Goal: Information Seeking & Learning: Check status

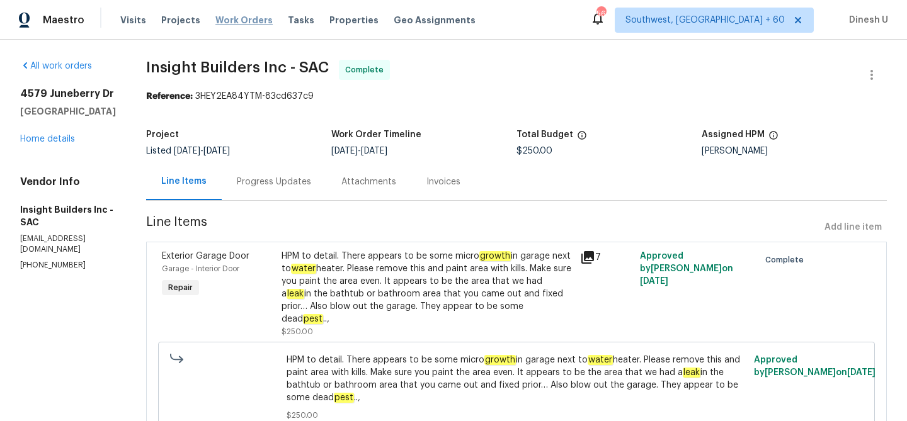
click at [237, 18] on span "Work Orders" at bounding box center [243, 20] width 57 height 13
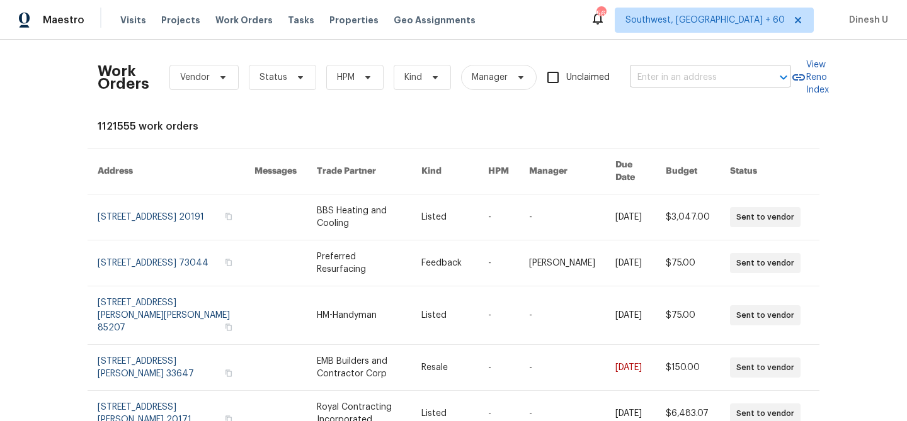
click at [689, 77] on input "text" at bounding box center [693, 78] width 126 height 20
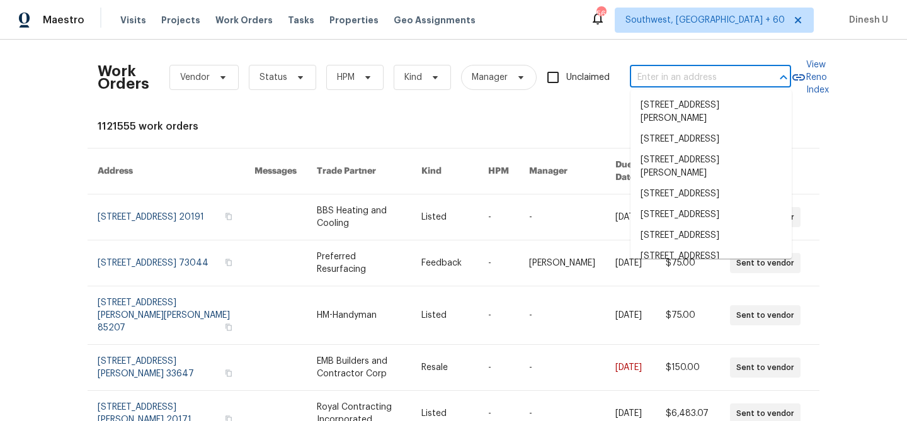
paste input "4217 Toccopola St Raleigh, NC 27604"
type input "4217 Toccopola St Raleigh, NC 27604"
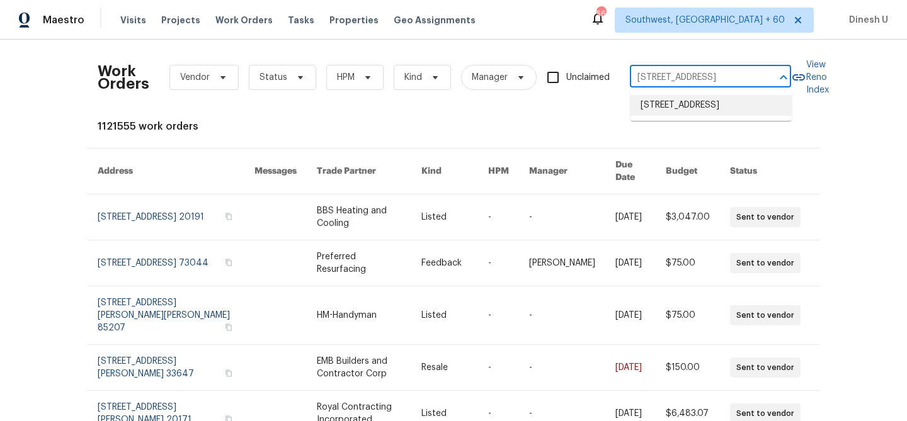
click at [676, 103] on li "4217 Toccopola St, Raleigh, NC 27604" at bounding box center [710, 105] width 161 height 21
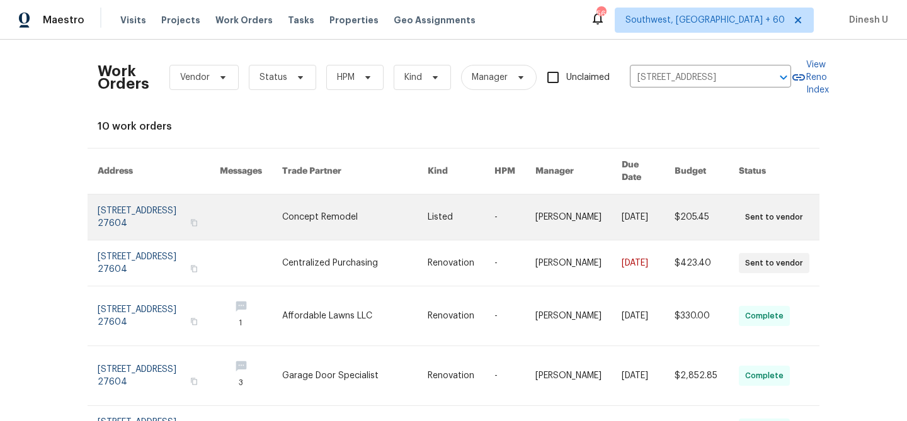
click at [128, 196] on link at bounding box center [159, 217] width 122 height 45
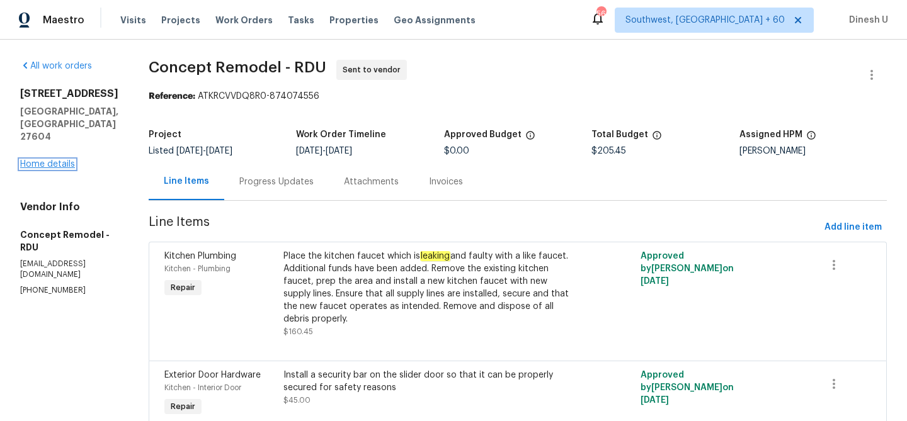
click at [57, 160] on link "Home details" at bounding box center [47, 164] width 55 height 9
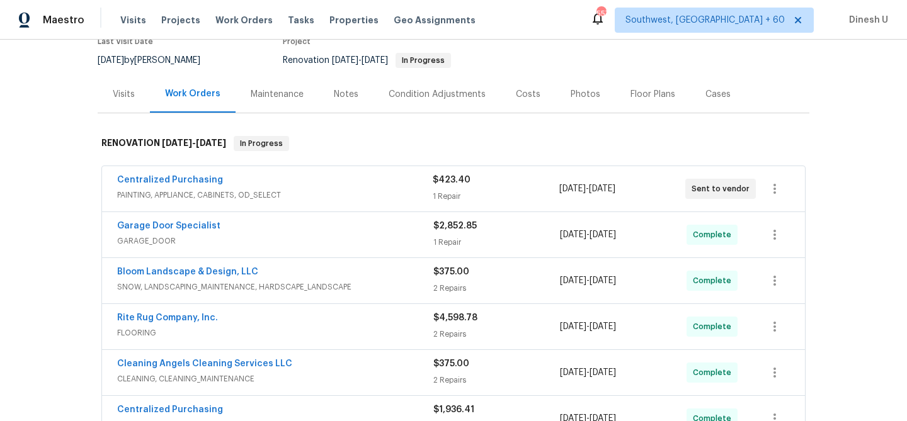
scroll to position [168, 0]
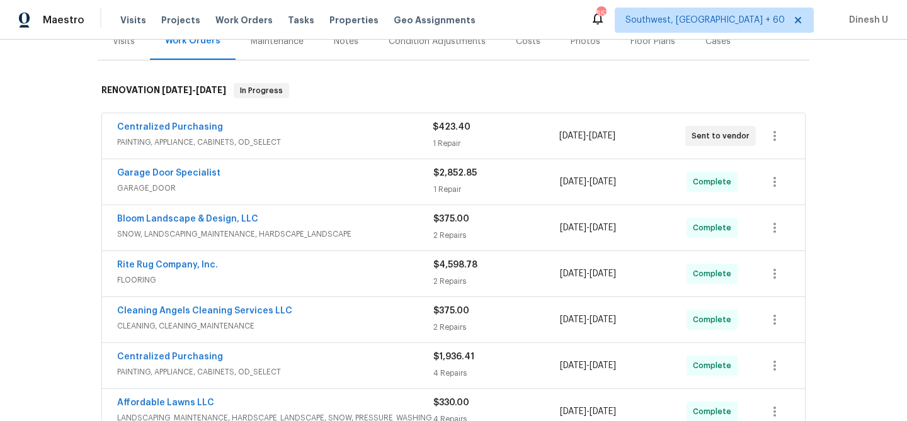
click at [448, 145] on div "1 Repair" at bounding box center [496, 143] width 126 height 13
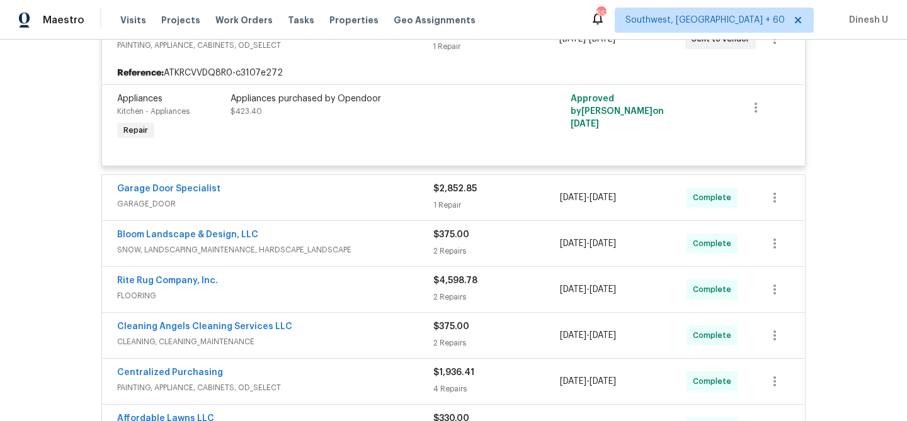
scroll to position [297, 0]
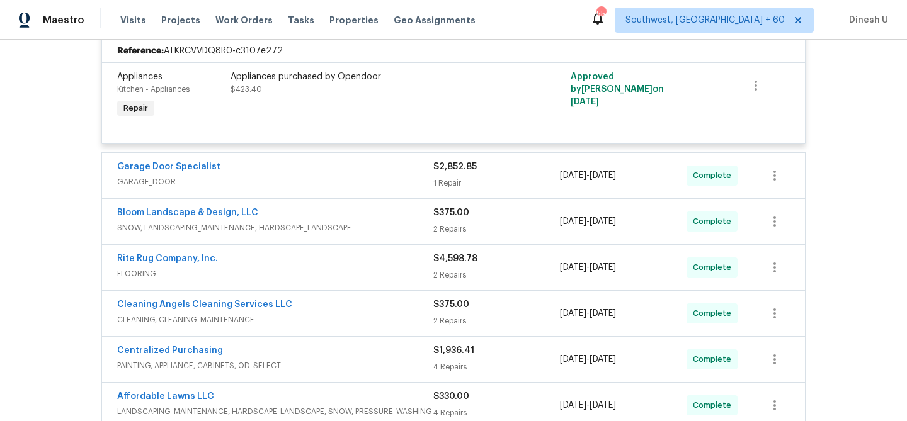
click at [443, 181] on div "1 Repair" at bounding box center [496, 183] width 127 height 13
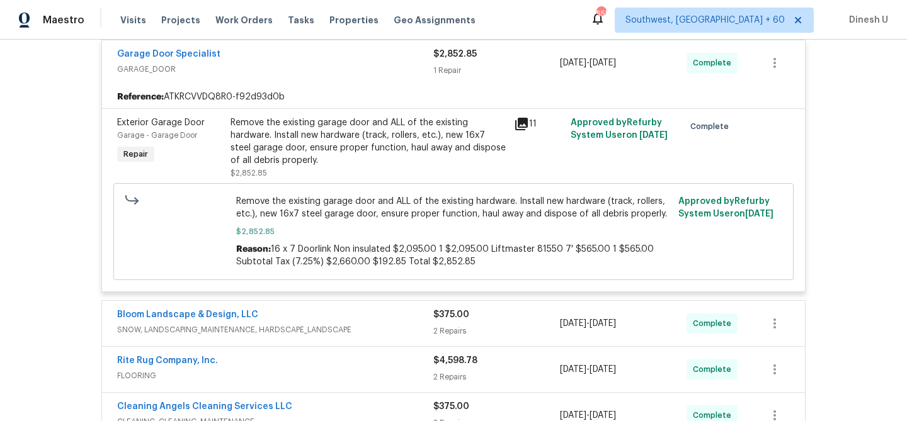
scroll to position [421, 0]
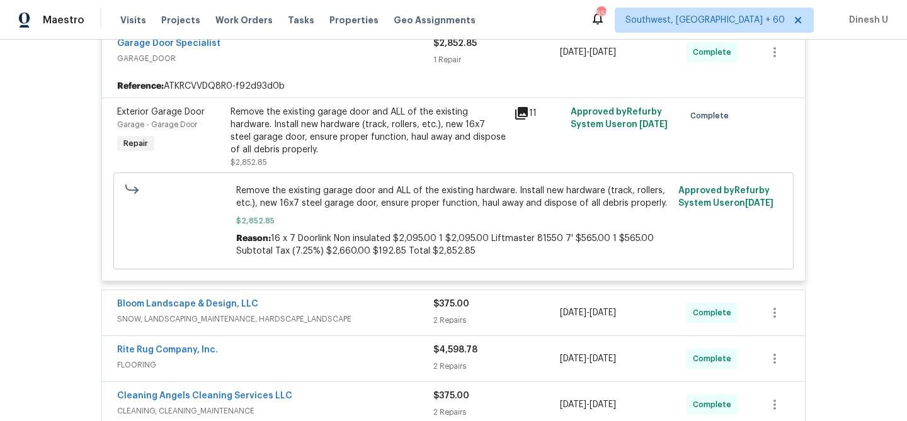
click at [461, 120] on div "Remove the existing garage door and ALL of the existing hardware. Install new h…" at bounding box center [368, 131] width 276 height 50
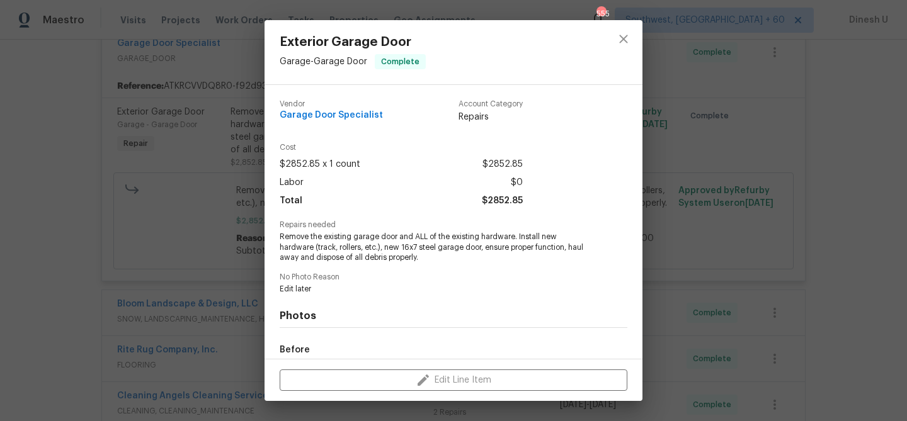
click at [366, 248] on span "Remove the existing garage door and ALL of the existing hardware. Install new h…" at bounding box center [436, 247] width 313 height 31
drag, startPoint x: 350, startPoint y: 247, endPoint x: 446, endPoint y: 247, distance: 95.7
click at [446, 247] on span "Remove the existing garage door and ALL of the existing hardware. Install new h…" at bounding box center [436, 247] width 313 height 31
copy span "new 16x7 steel garage door"
click at [230, 189] on div "Exterior Garage Door Garage - Garage Door Complete Vendor Garage Door Specialis…" at bounding box center [453, 210] width 907 height 421
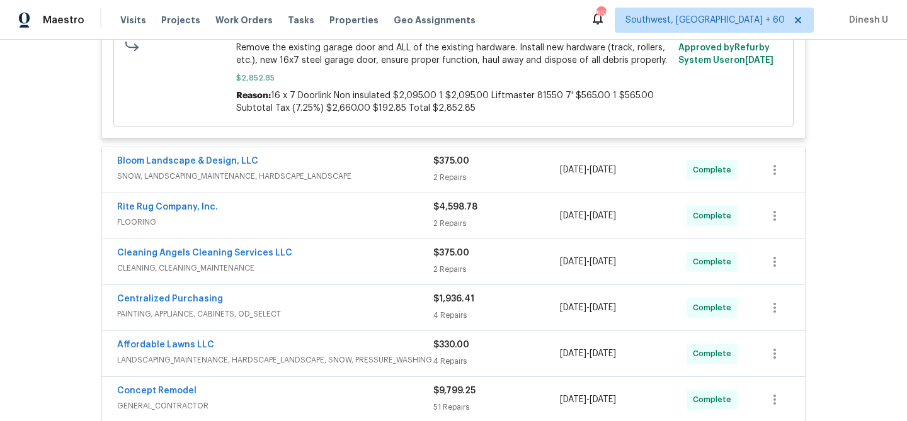
scroll to position [602, 0]
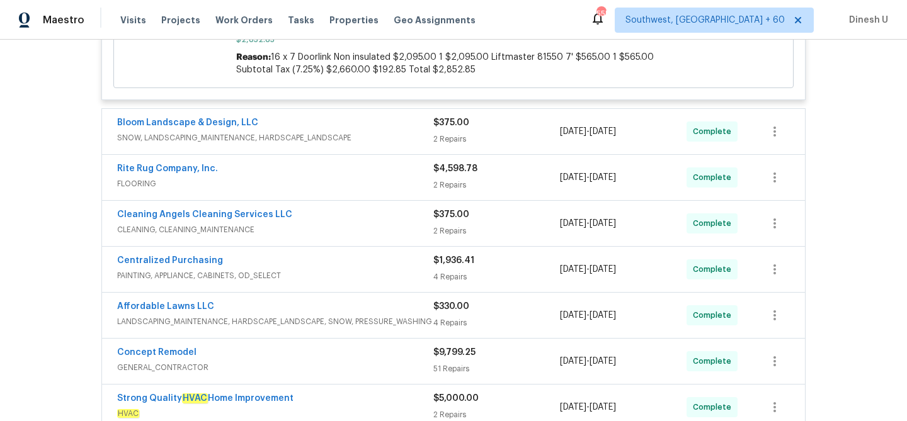
click at [456, 140] on div "2 Repairs" at bounding box center [496, 139] width 127 height 13
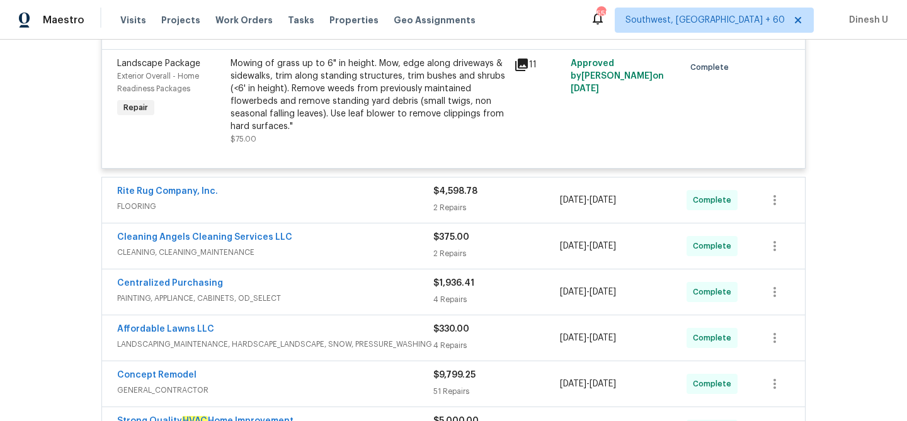
scroll to position [942, 0]
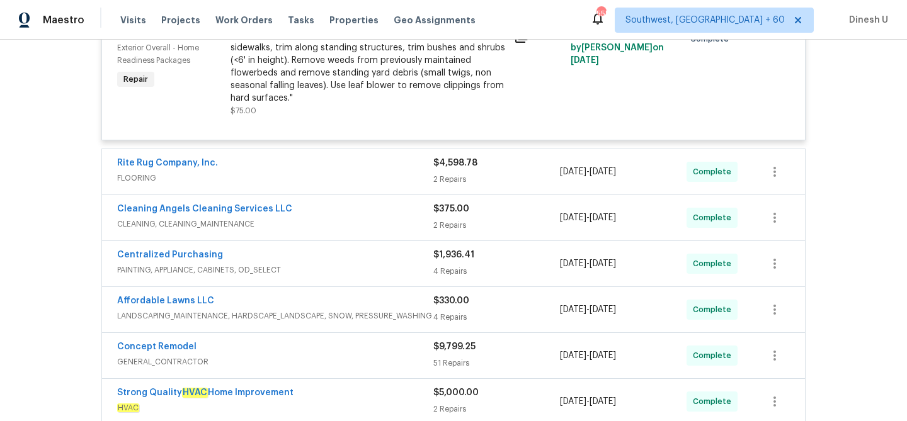
click at [455, 179] on div "2 Repairs" at bounding box center [496, 179] width 127 height 13
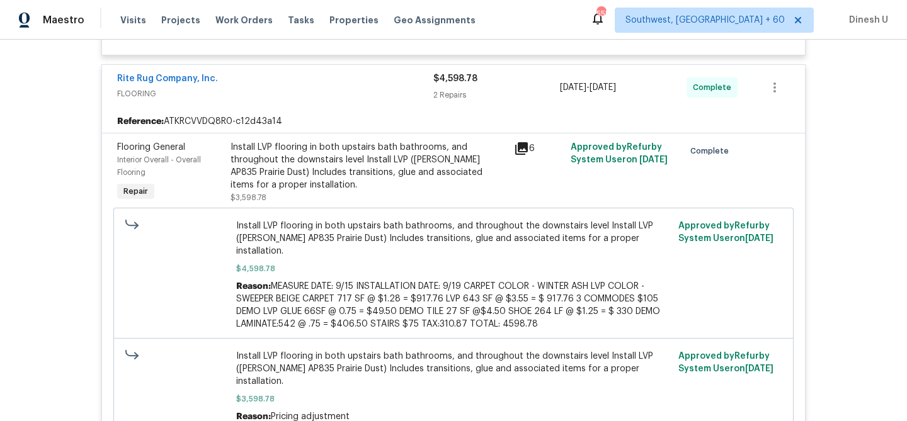
scroll to position [1034, 0]
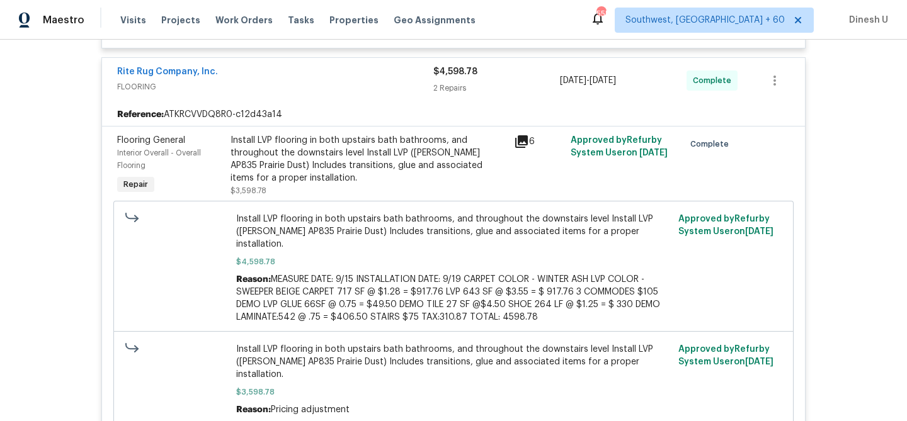
click at [348, 223] on span "Install LVP flooring in both upstairs bath bathrooms, and throughout the downst…" at bounding box center [453, 232] width 435 height 38
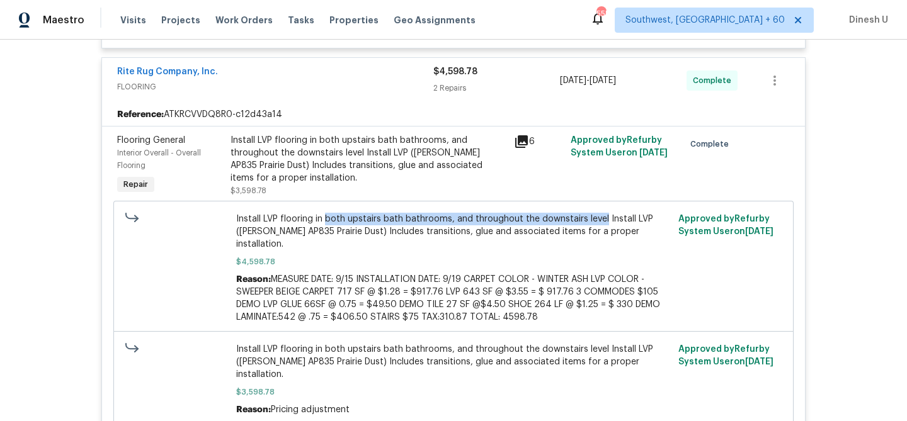
drag, startPoint x: 325, startPoint y: 222, endPoint x: 602, endPoint y: 223, distance: 277.0
click at [602, 223] on span "Install LVP flooring in both upstairs bath bathrooms, and throughout the downst…" at bounding box center [453, 232] width 435 height 38
copy span "both upstairs bath bathrooms, and throughout the downstairs level"
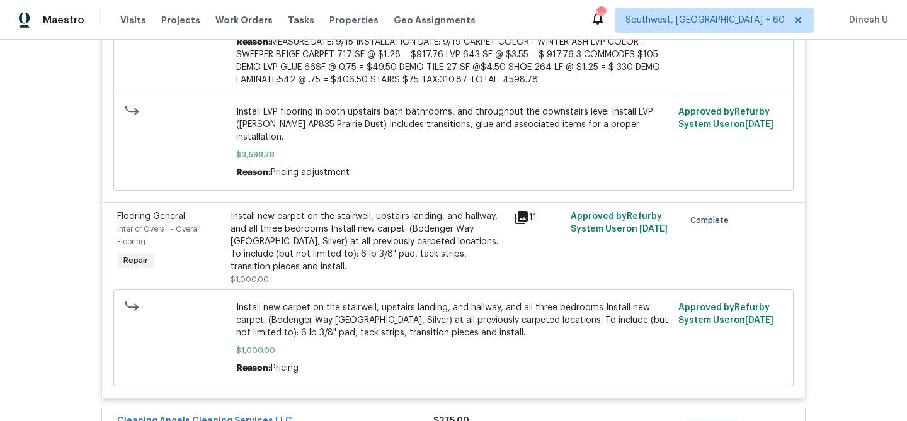
scroll to position [1276, 0]
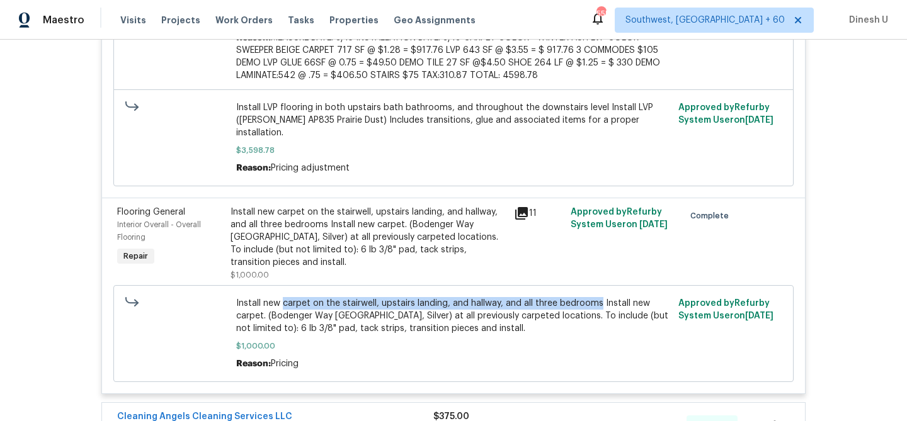
drag, startPoint x: 282, startPoint y: 281, endPoint x: 599, endPoint y: 282, distance: 316.7
click at [599, 297] on span "Install new carpet on the stairwell, upstairs landing, and hallway, and all thr…" at bounding box center [453, 316] width 435 height 38
copy span "carpet on the stairwell, upstairs landing, and hallway, and all three bedrooms"
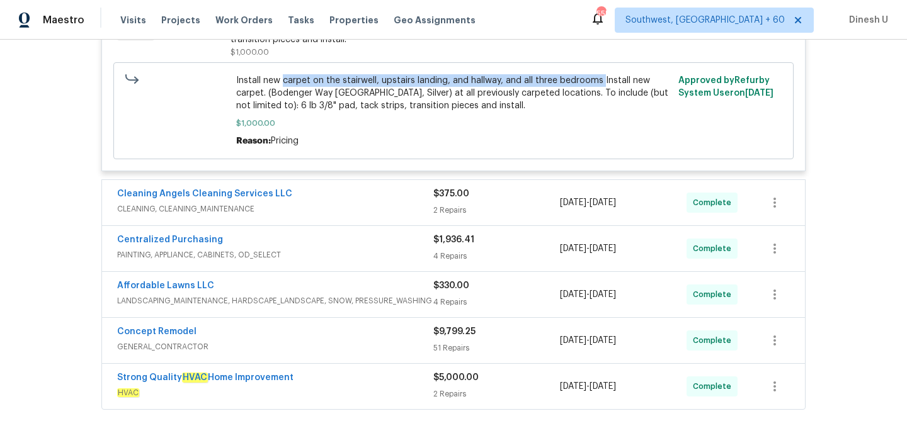
scroll to position [1505, 0]
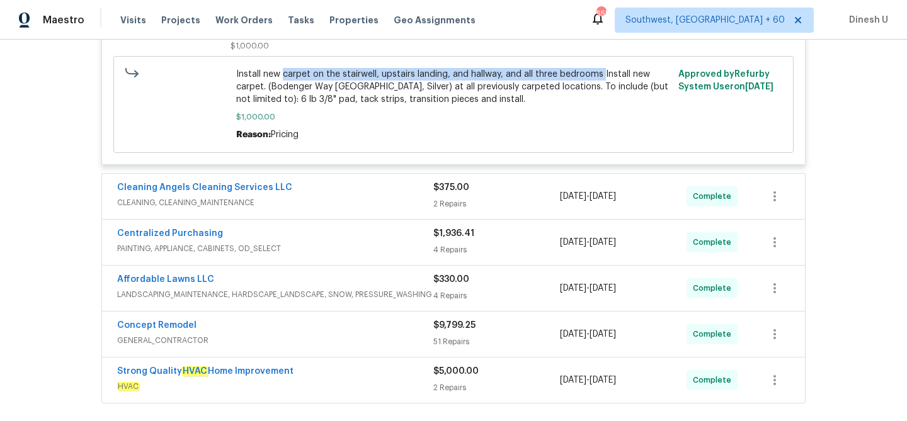
click at [456, 181] on div "$375.00 2 Repairs" at bounding box center [496, 196] width 127 height 30
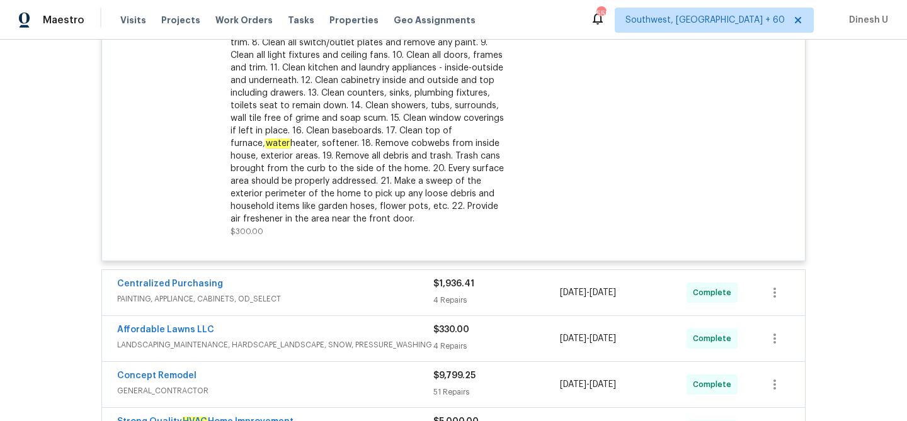
scroll to position [1925, 0]
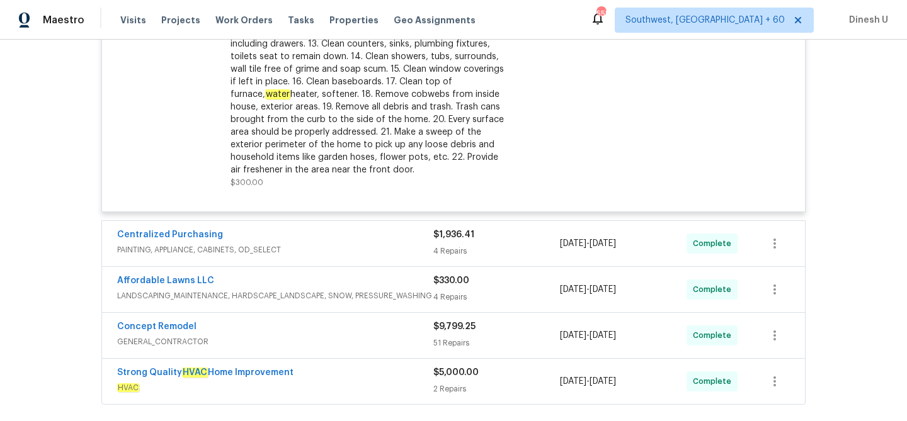
click at [455, 245] on div "4 Repairs" at bounding box center [496, 251] width 127 height 13
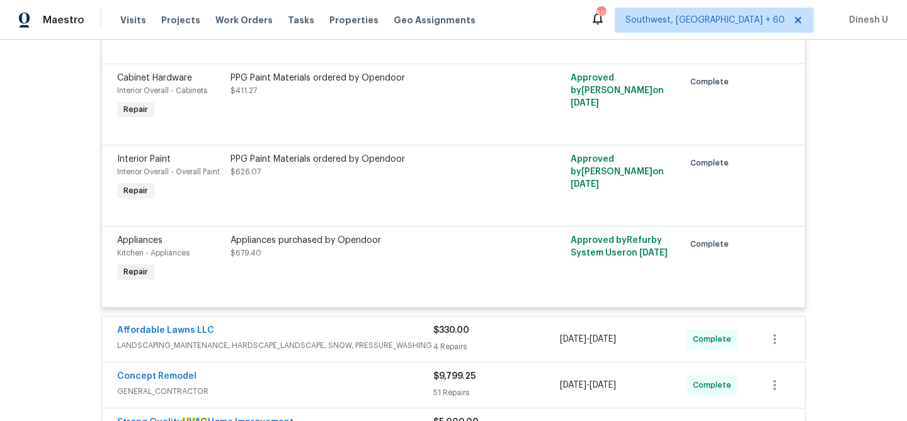
scroll to position [2273, 0]
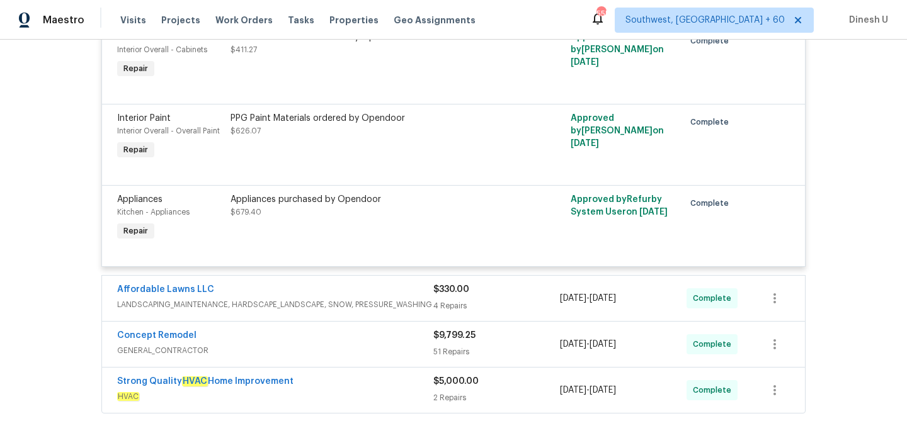
click at [446, 300] on div "4 Repairs" at bounding box center [496, 306] width 127 height 13
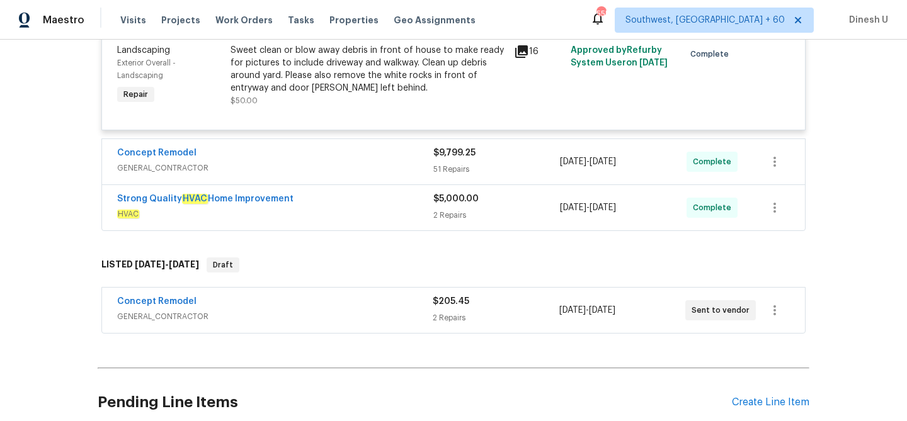
scroll to position [2868, 0]
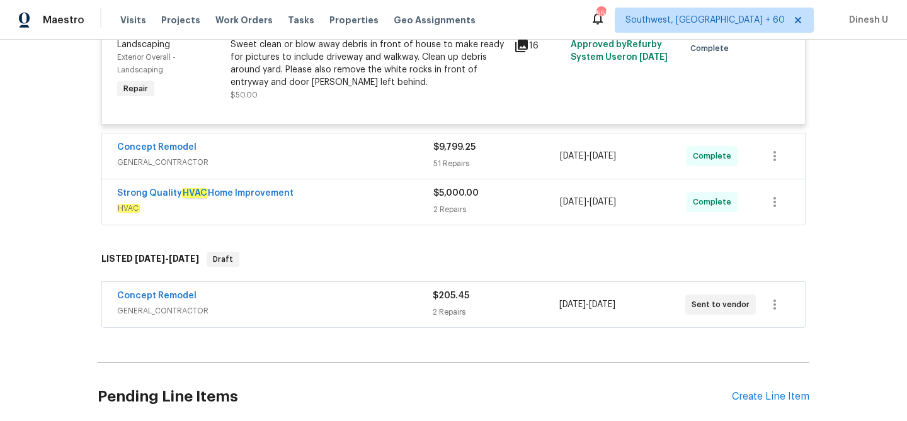
click at [451, 157] on div "51 Repairs" at bounding box center [496, 163] width 127 height 13
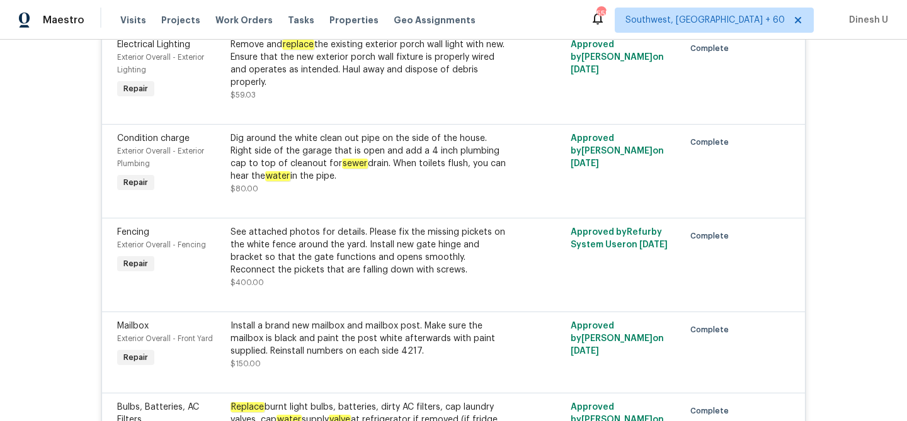
scroll to position [4239, 0]
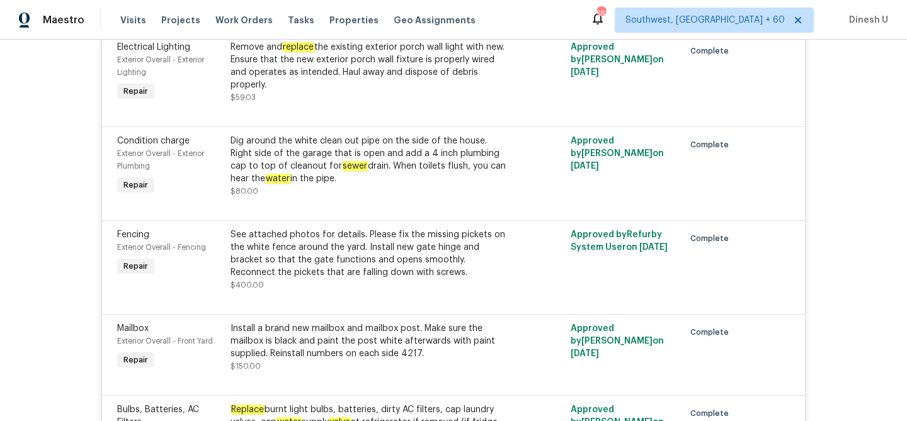
click at [456, 135] on div "Dig around the white clean out pipe on the side of the house. Right side of the…" at bounding box center [368, 160] width 276 height 50
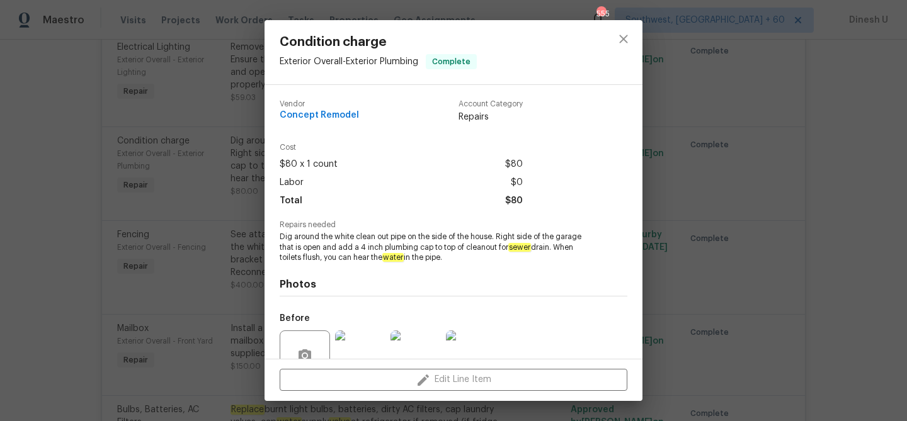
scroll to position [116, 0]
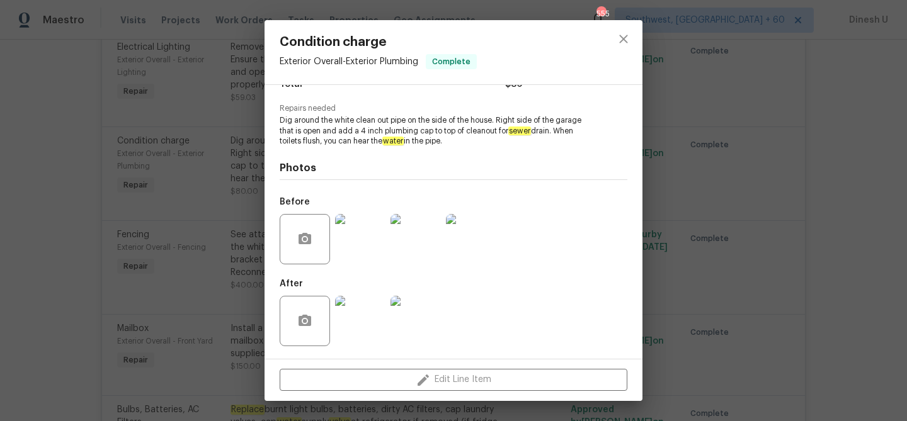
click at [354, 252] on img at bounding box center [360, 239] width 50 height 50
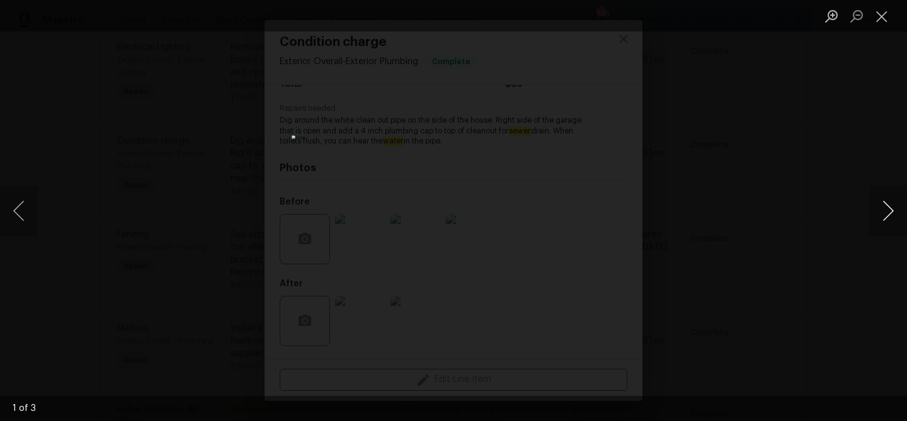
click at [886, 206] on button "Next image" at bounding box center [888, 211] width 38 height 50
click at [887, 14] on button "Close lightbox" at bounding box center [881, 16] width 25 height 22
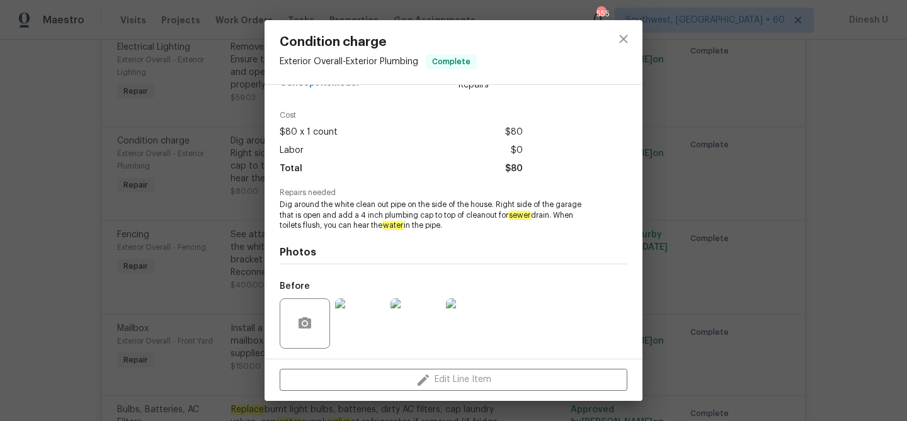
scroll to position [0, 0]
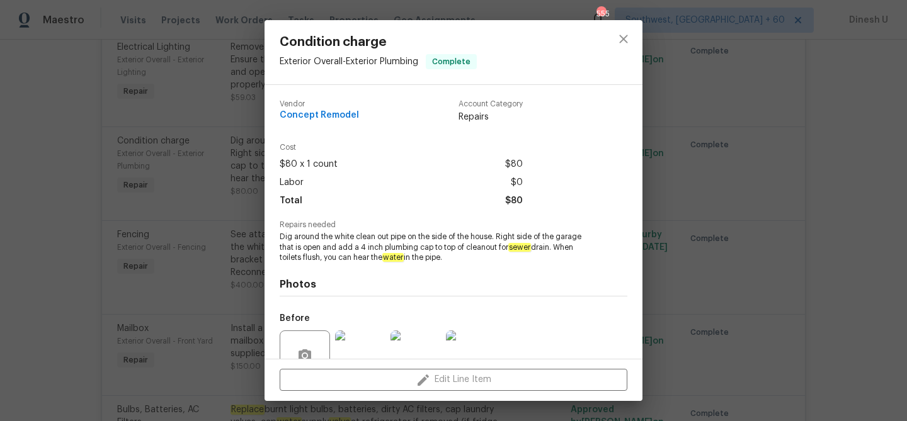
click at [684, 184] on div "Condition charge Exterior Overall - Exterior Plumbing Complete Vendor Concept R…" at bounding box center [453, 210] width 907 height 421
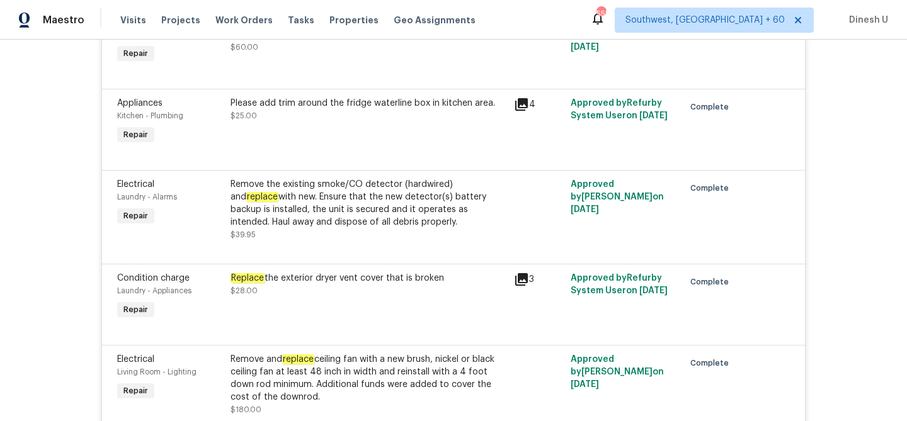
scroll to position [7919, 0]
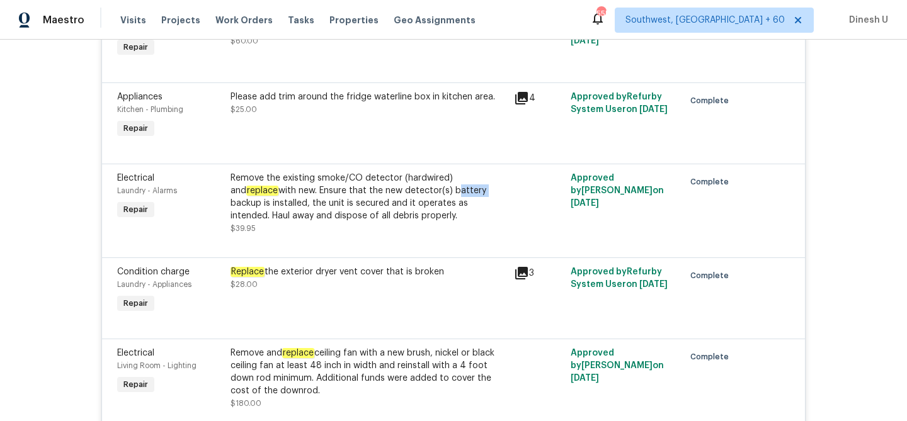
click at [305, 91] on div "Please add trim around the fridge waterline box in kitchen area. $25.00" at bounding box center [368, 103] width 276 height 25
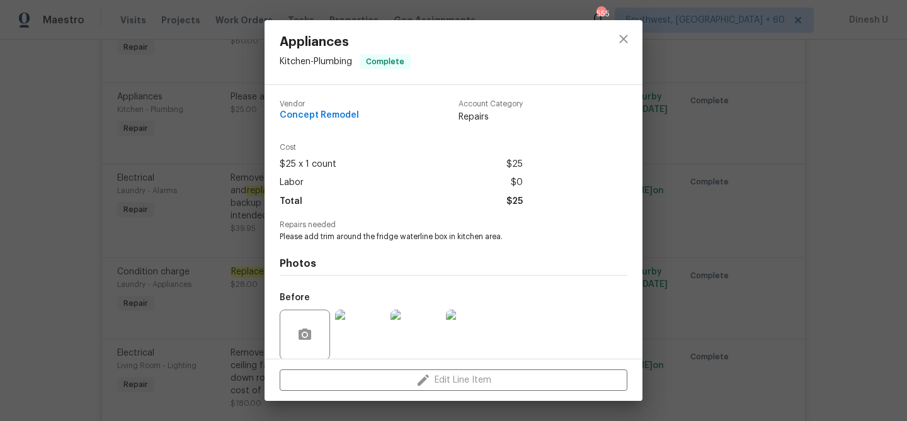
click at [267, 107] on div "Vendor Concept Remodel Account Category Repairs Cost $25 x 1 count $25 Labor $0…" at bounding box center [453, 222] width 378 height 274
click at [237, 108] on div "Appliances Kitchen - Plumbing Complete Vendor Concept Remodel Account Category …" at bounding box center [453, 210] width 907 height 421
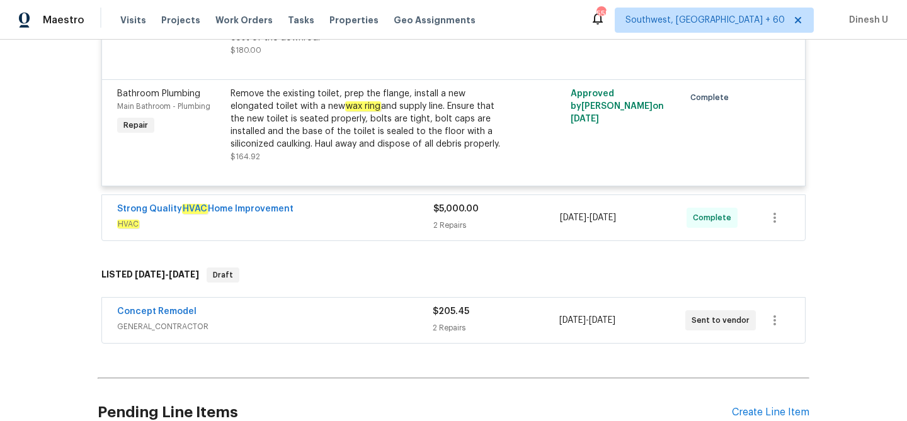
scroll to position [8284, 0]
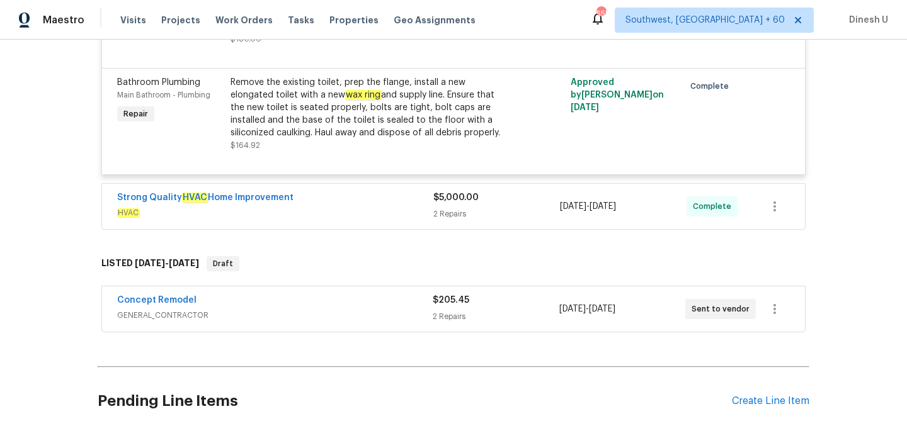
click at [460, 208] on div "2 Repairs" at bounding box center [496, 214] width 127 height 13
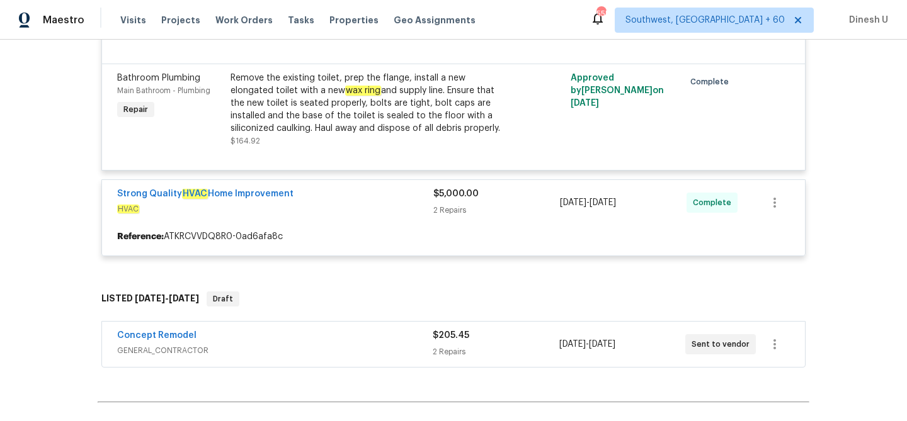
scroll to position [8290, 0]
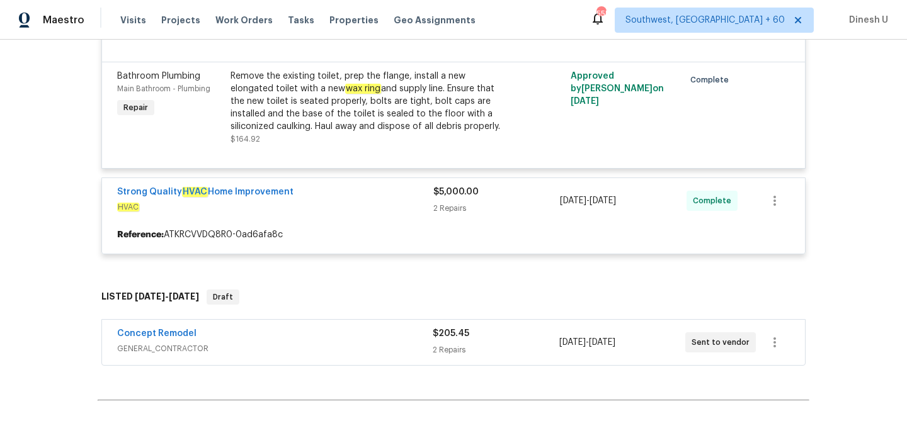
click at [446, 344] on div "2 Repairs" at bounding box center [496, 350] width 126 height 13
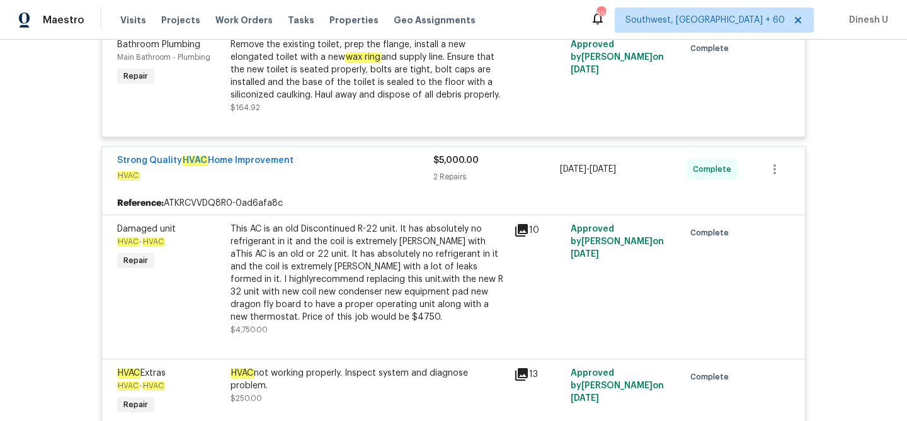
scroll to position [8307, 0]
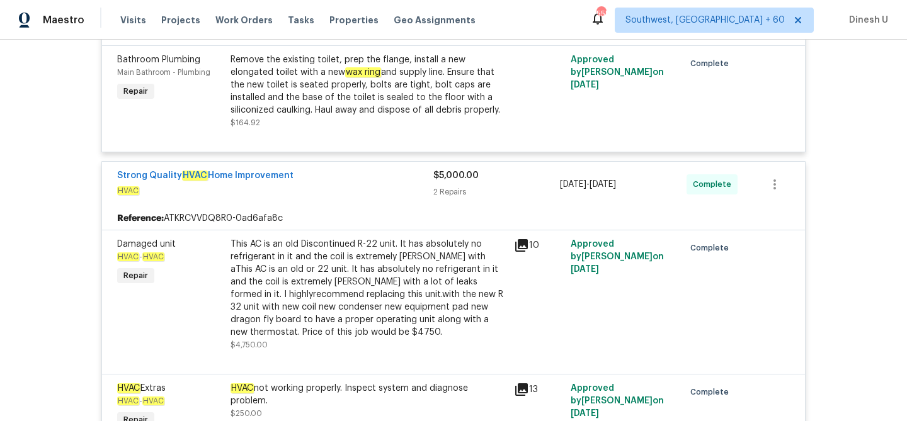
click at [521, 238] on icon at bounding box center [521, 245] width 15 height 15
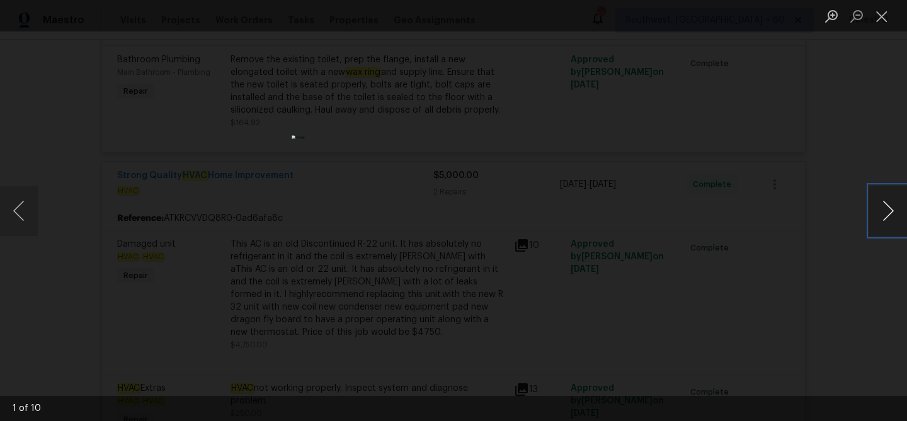
click at [887, 211] on button "Next image" at bounding box center [888, 211] width 38 height 50
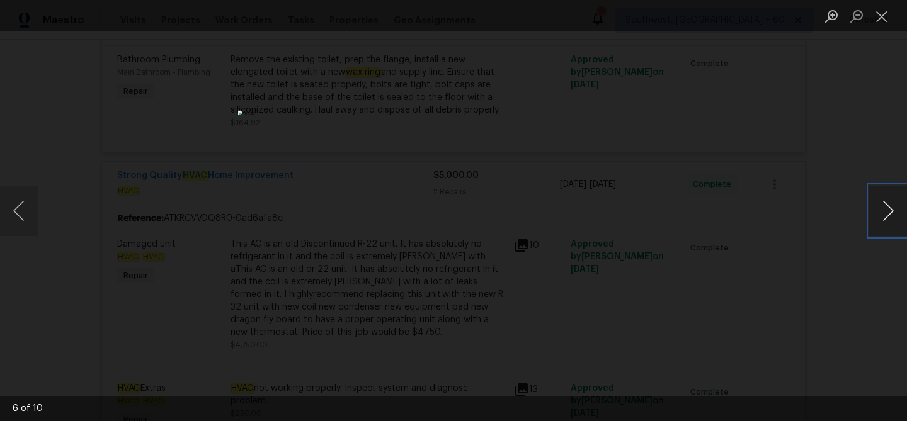
click at [887, 211] on button "Next image" at bounding box center [888, 211] width 38 height 50
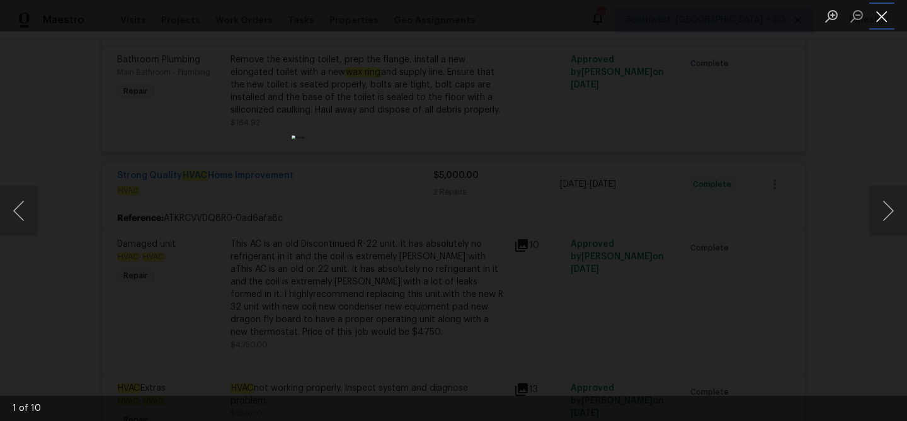
click at [882, 13] on button "Close lightbox" at bounding box center [881, 16] width 25 height 22
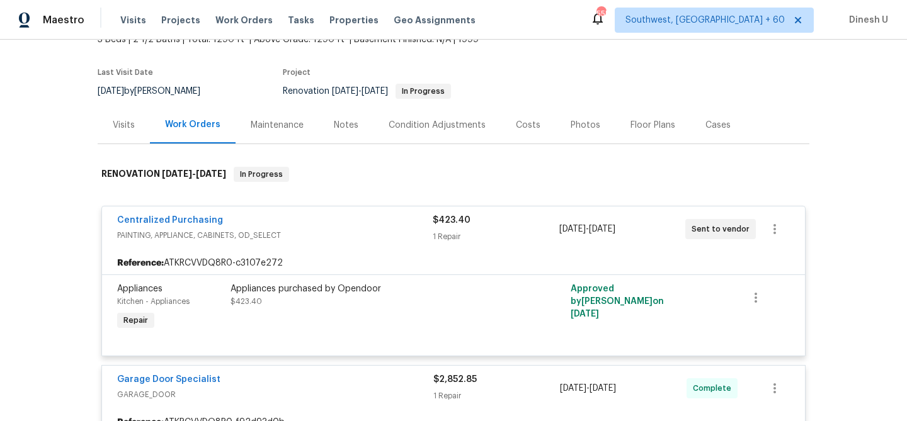
scroll to position [0, 0]
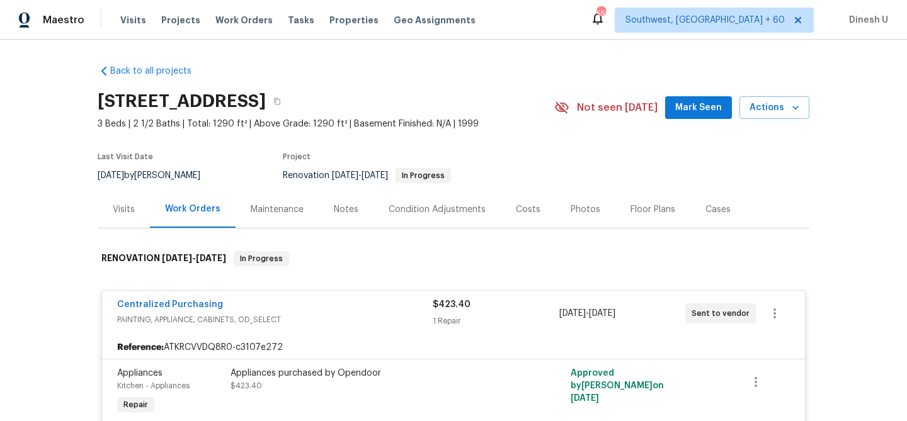
click at [122, 210] on div "Visits" at bounding box center [124, 209] width 22 height 13
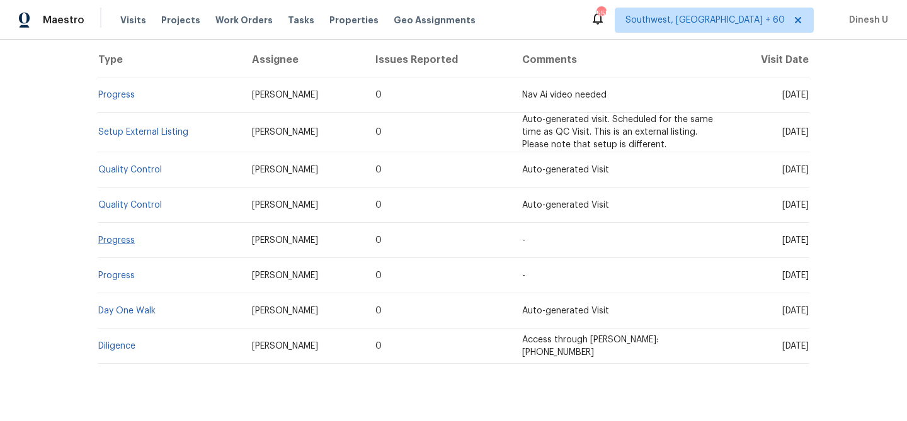
scroll to position [233, 0]
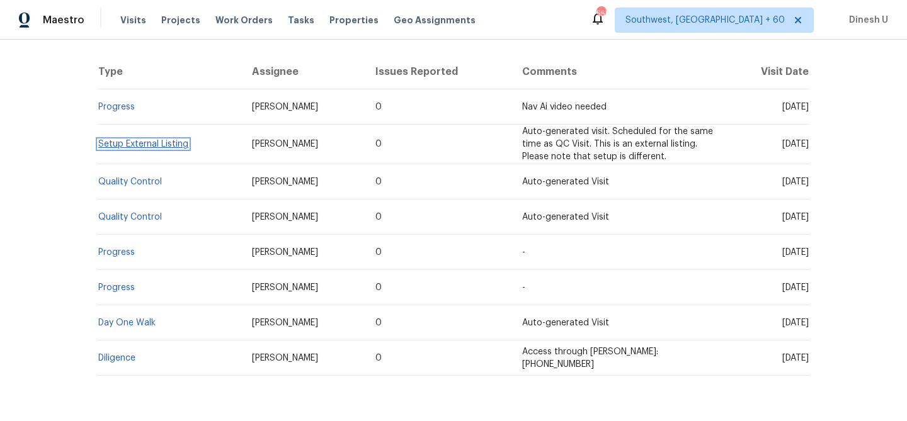
click at [115, 147] on link "Setup External Listing" at bounding box center [143, 144] width 90 height 9
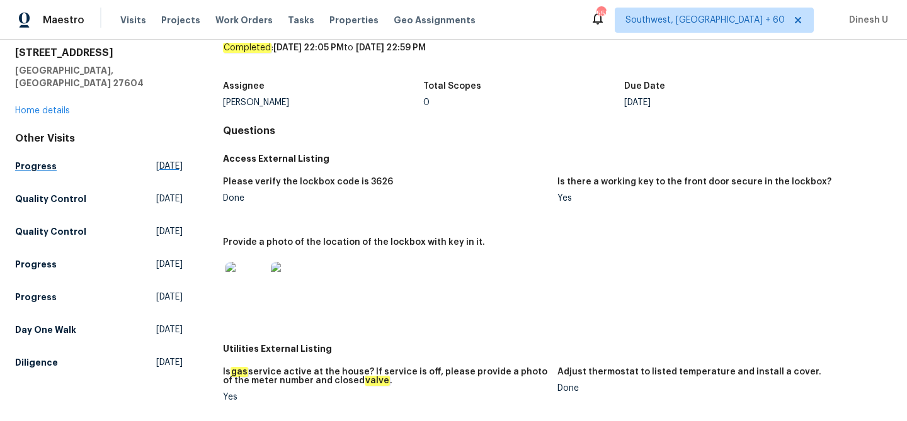
scroll to position [57, 0]
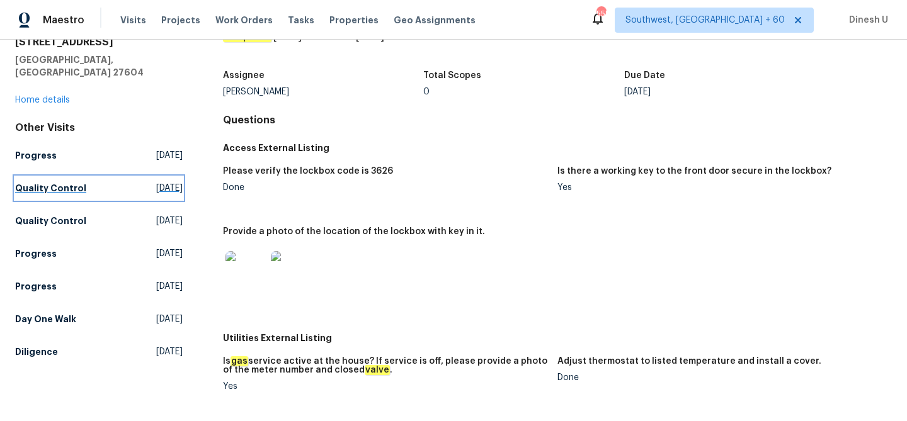
click at [156, 182] on span "Tue, Sep 23 2025" at bounding box center [169, 188] width 26 height 13
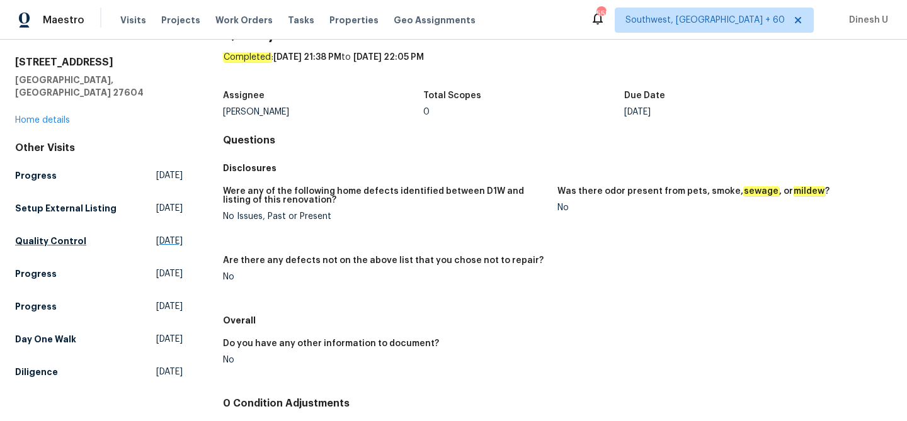
scroll to position [41, 0]
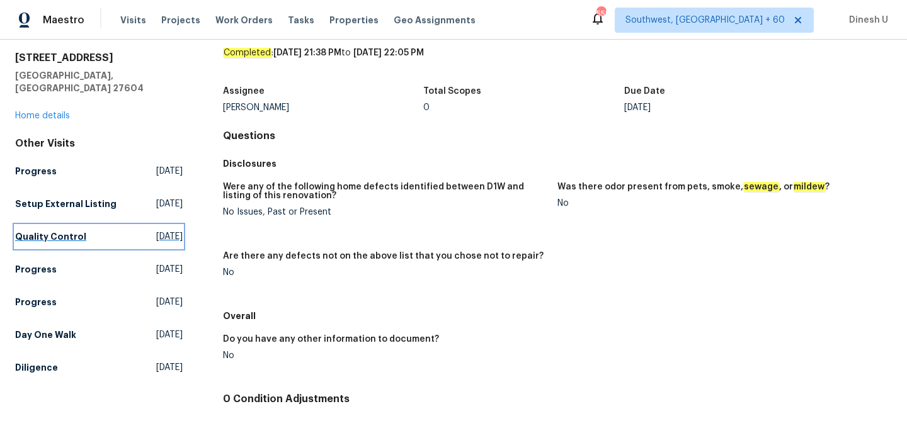
click at [156, 230] on span "Sat, Sep 20 2025" at bounding box center [169, 236] width 26 height 13
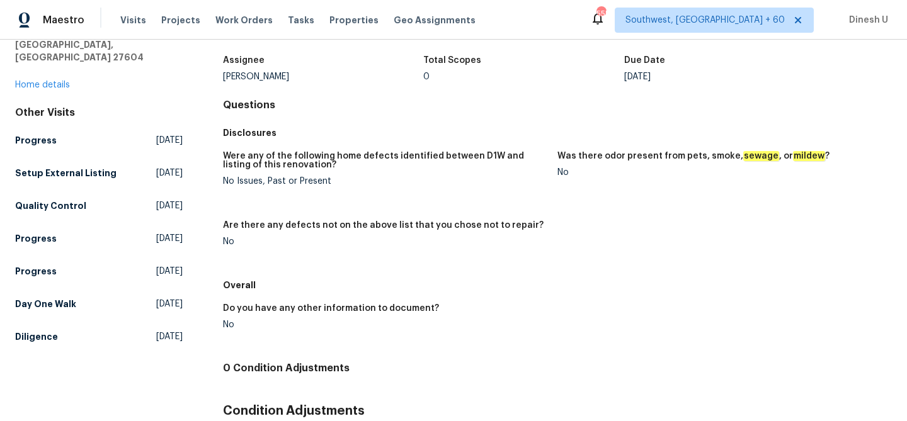
scroll to position [91, 0]
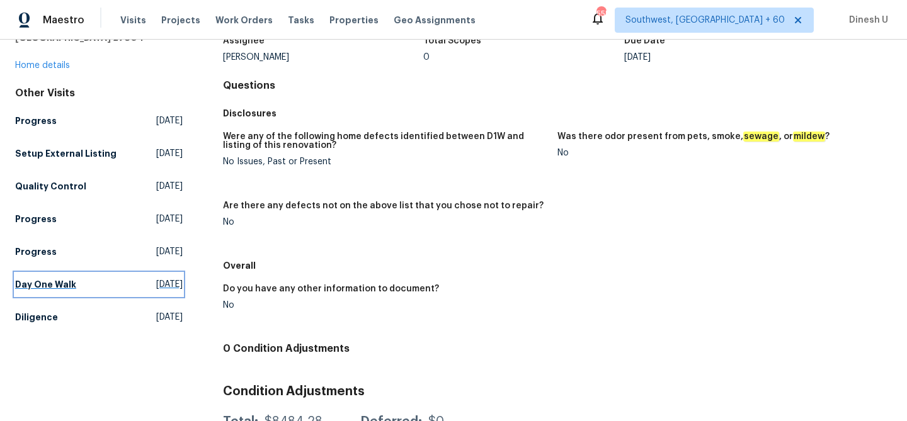
click at [156, 278] on span "Wed, Sep 10 2025" at bounding box center [169, 284] width 26 height 13
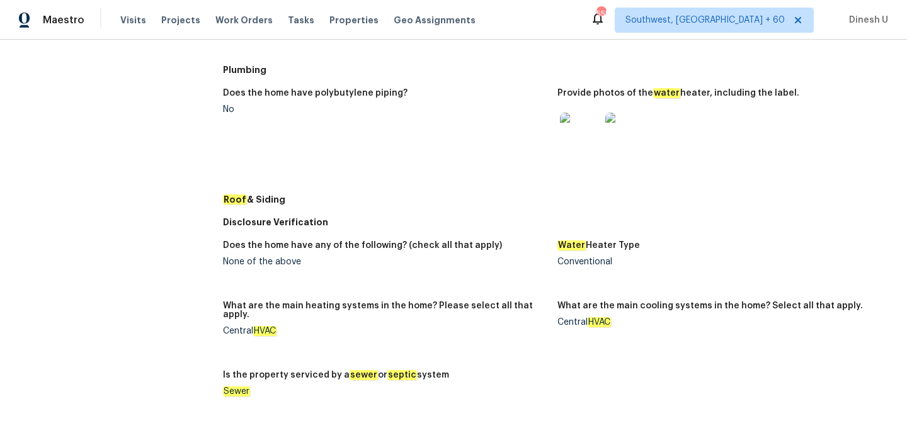
scroll to position [623, 0]
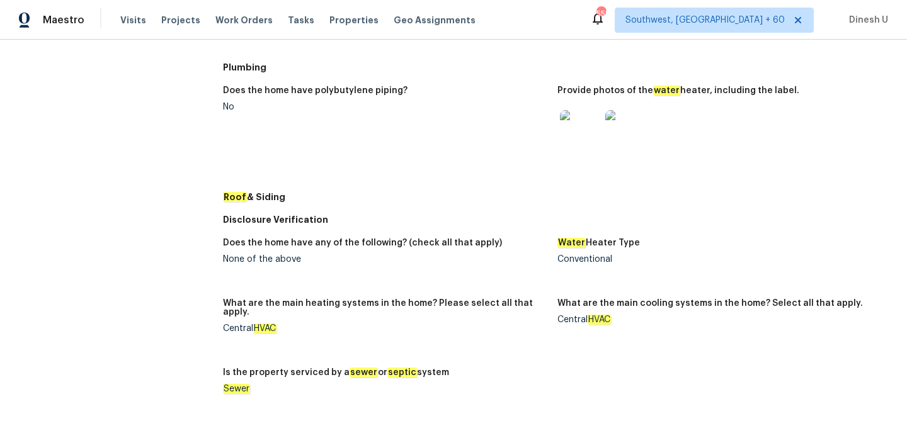
click at [590, 122] on img at bounding box center [580, 130] width 40 height 40
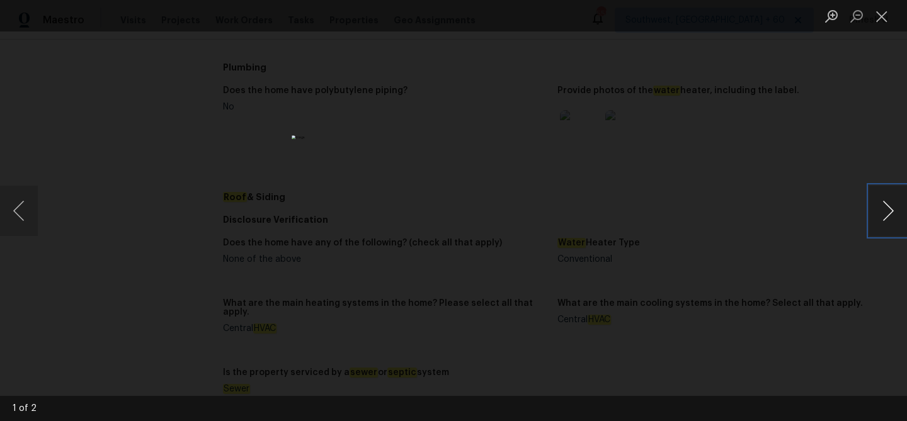
click at [890, 213] on button "Next image" at bounding box center [888, 211] width 38 height 50
click at [882, 18] on button "Close lightbox" at bounding box center [881, 16] width 25 height 22
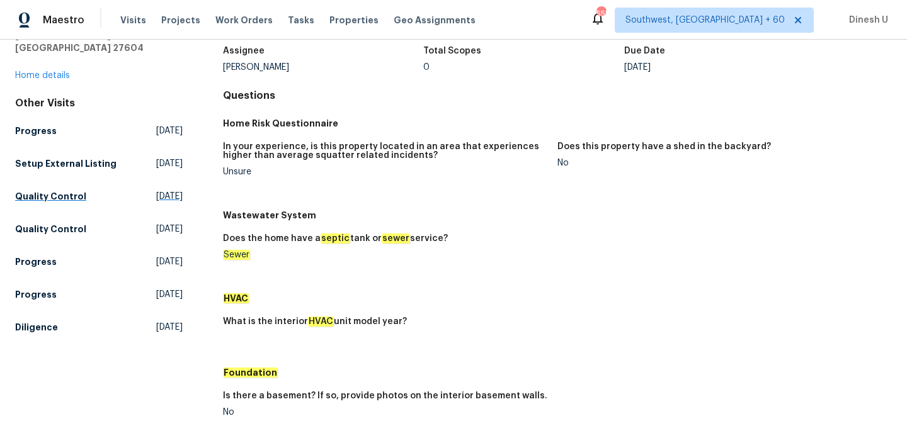
scroll to position [91, 0]
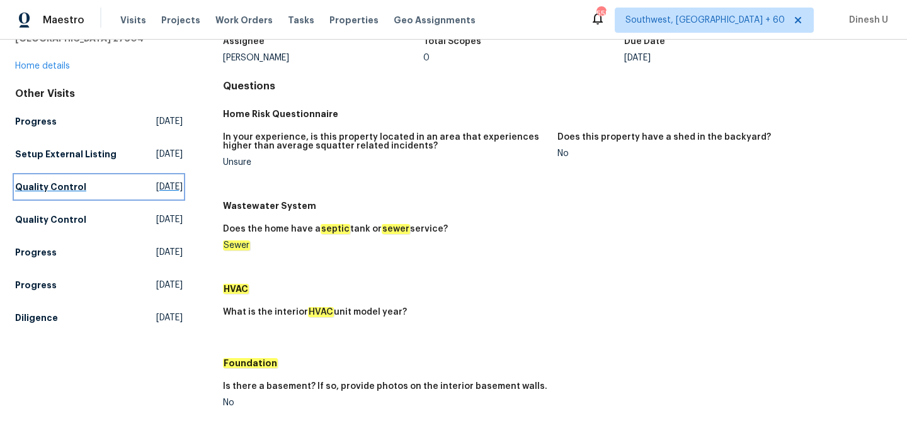
click at [156, 181] on span "Tue, Sep 23 2025" at bounding box center [169, 187] width 26 height 13
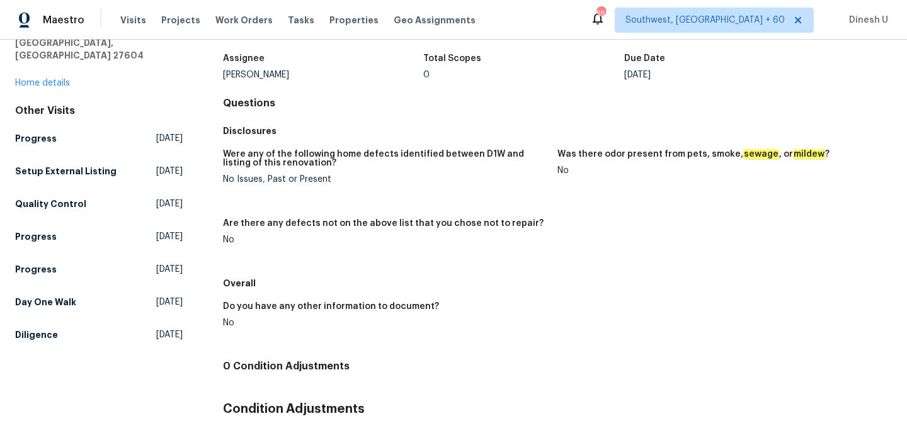
scroll to position [146, 0]
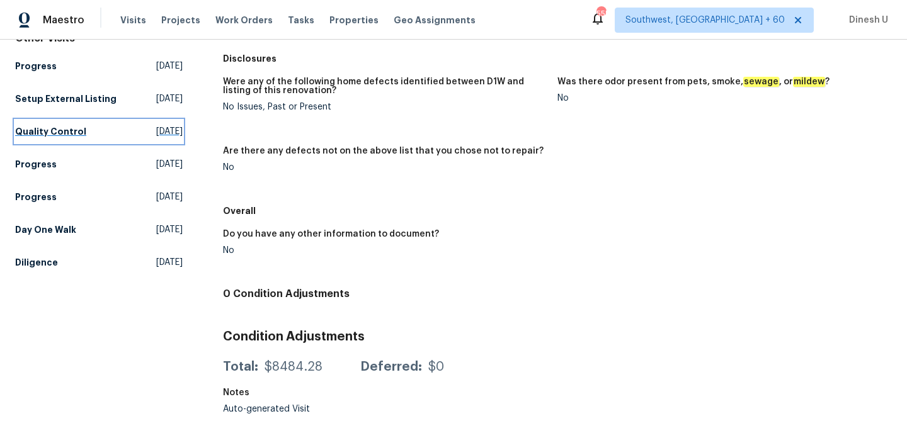
click at [156, 125] on span "Sat, Sep 20 2025" at bounding box center [169, 131] width 26 height 13
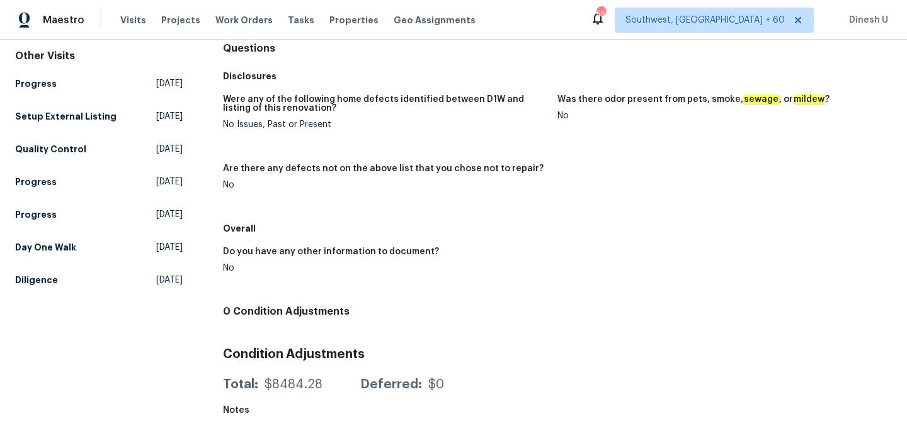
scroll to position [146, 0]
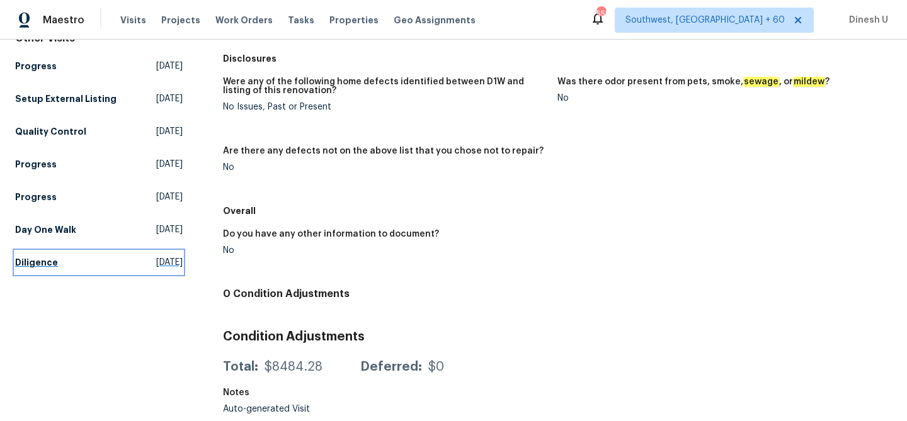
click at [156, 256] on span "Tue, Aug 19 2025" at bounding box center [169, 262] width 26 height 13
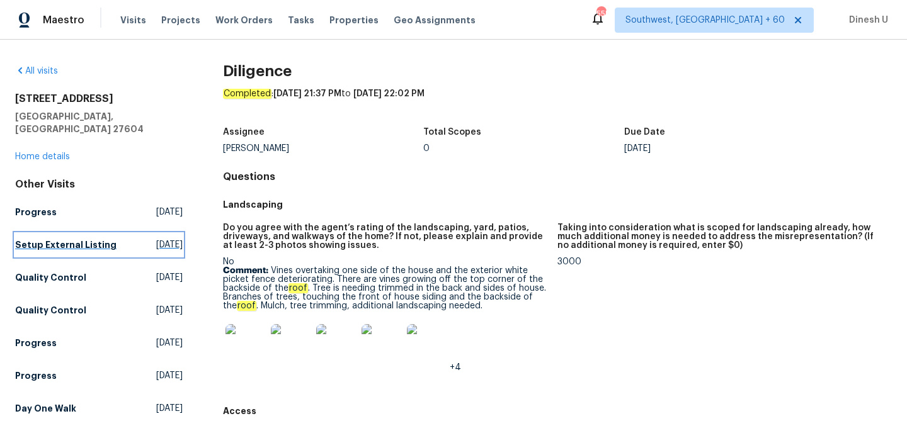
click at [156, 239] on span "Tue, Sep 23 2025" at bounding box center [169, 245] width 26 height 13
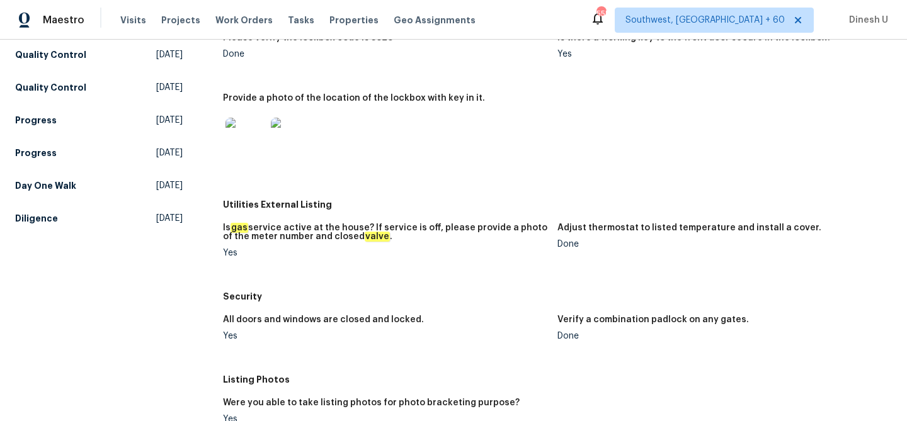
scroll to position [205, 0]
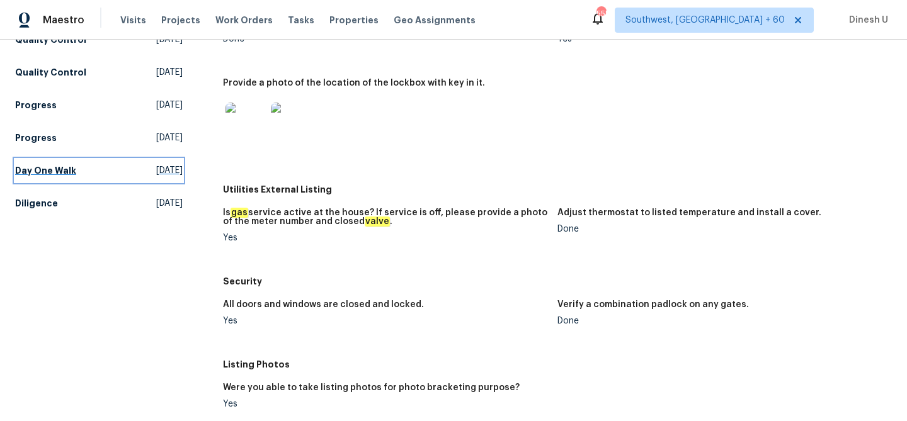
click at [156, 164] on span "Wed, Sep 10 2025" at bounding box center [169, 170] width 26 height 13
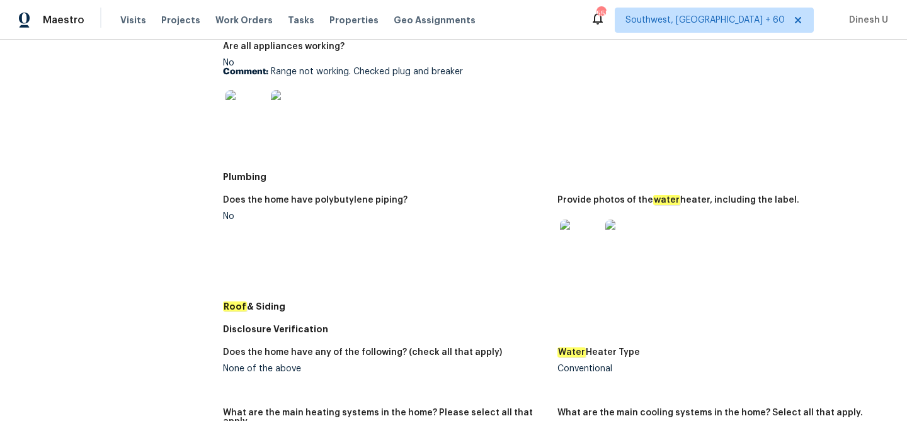
scroll to position [511, 0]
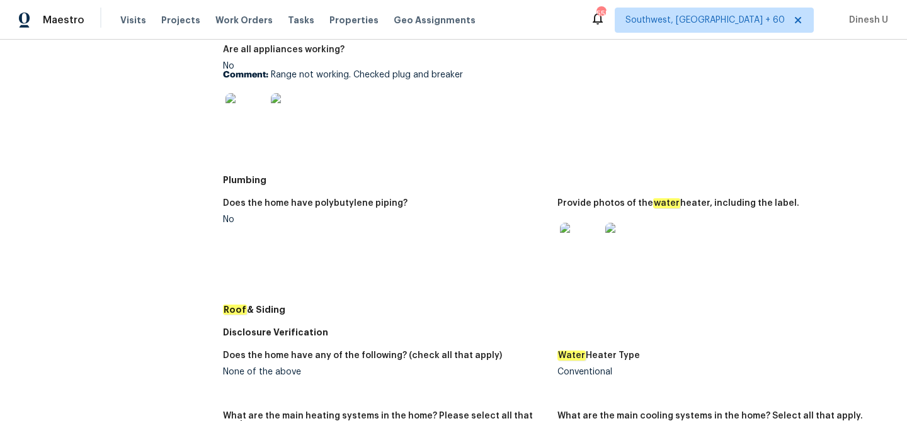
click at [523, 240] on figure "Does the home have polybutylene piping? No" at bounding box center [390, 245] width 334 height 92
click at [583, 233] on img at bounding box center [580, 243] width 40 height 40
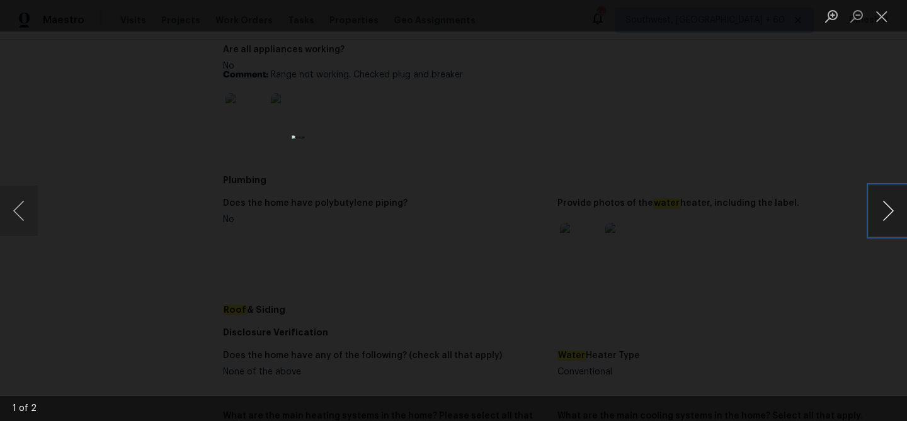
click at [885, 208] on button "Next image" at bounding box center [888, 211] width 38 height 50
click at [883, 18] on button "Close lightbox" at bounding box center [881, 16] width 25 height 22
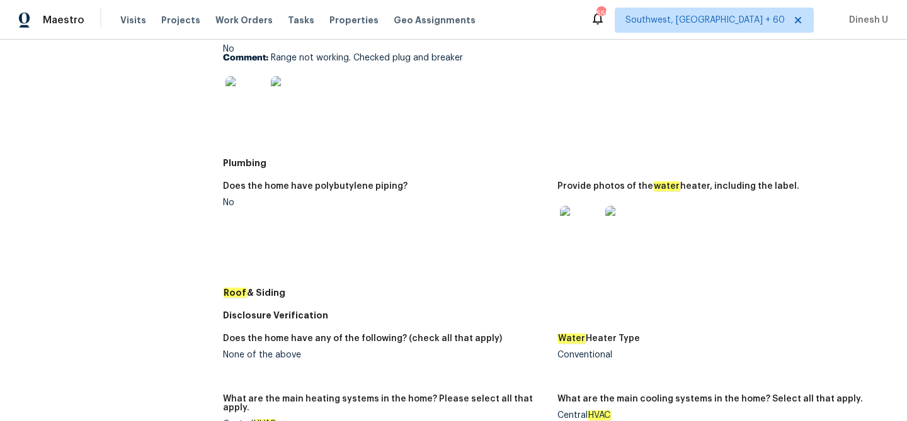
scroll to position [535, 0]
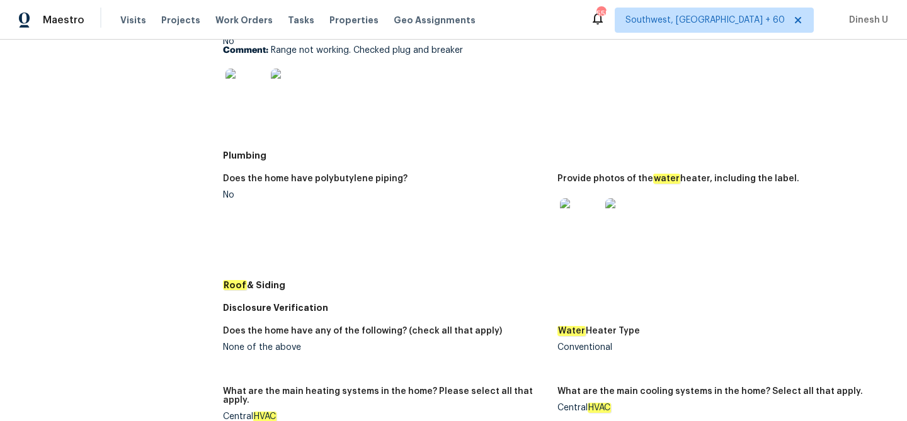
click at [619, 228] on img at bounding box center [625, 218] width 40 height 40
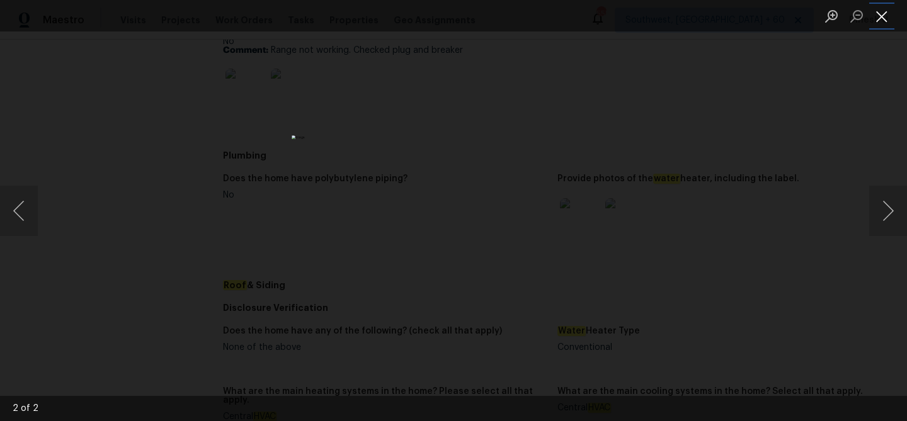
click at [888, 19] on button "Close lightbox" at bounding box center [881, 16] width 25 height 22
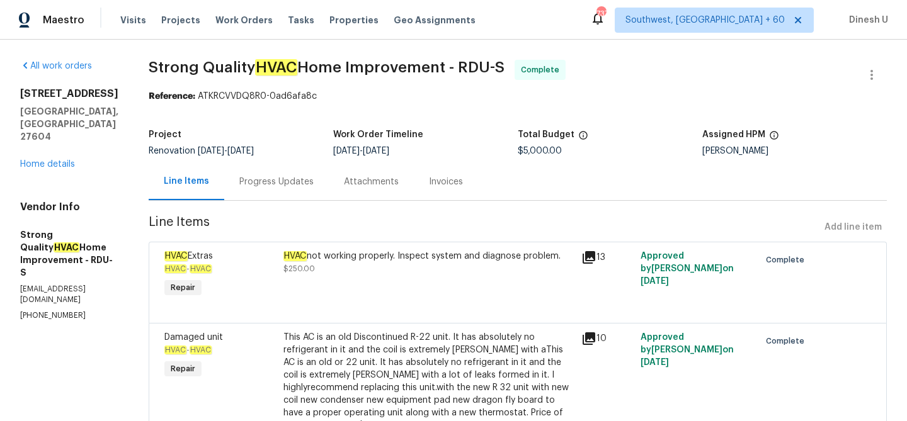
scroll to position [82, 0]
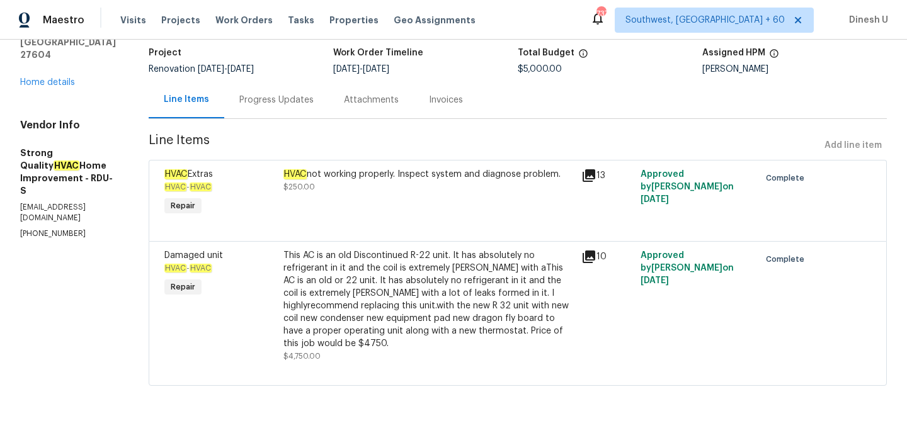
click at [266, 96] on div "Progress Updates" at bounding box center [276, 100] width 74 height 13
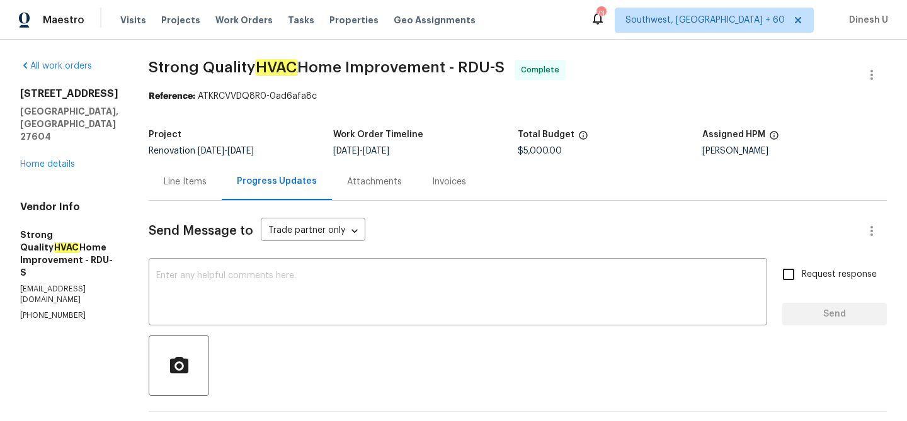
click at [458, 183] on div "Invoices" at bounding box center [449, 182] width 34 height 13
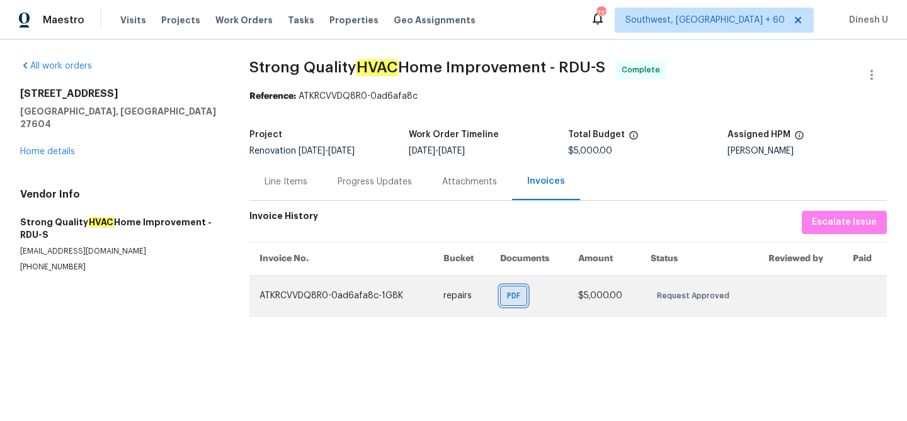
click at [518, 287] on div "PDF" at bounding box center [513, 296] width 27 height 20
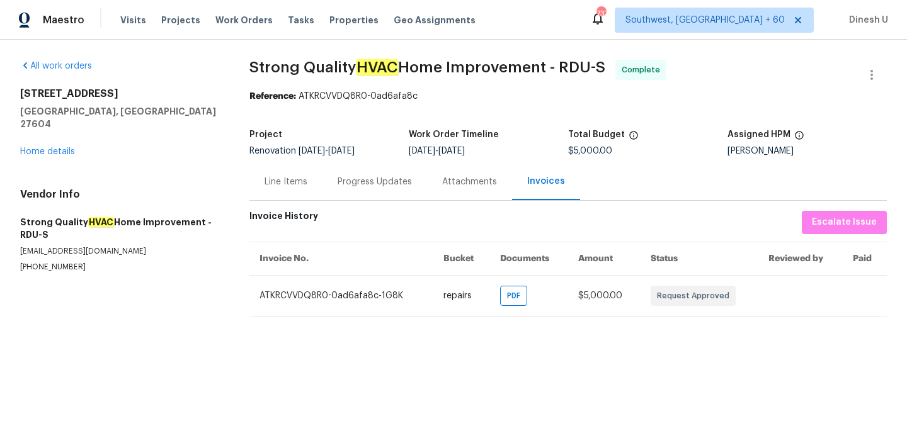
click at [349, 188] on div "Progress Updates" at bounding box center [374, 181] width 105 height 37
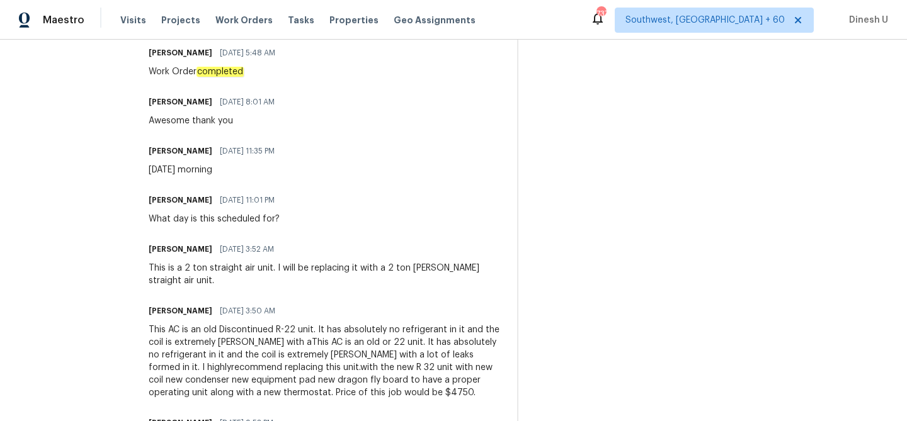
scroll to position [460, 0]
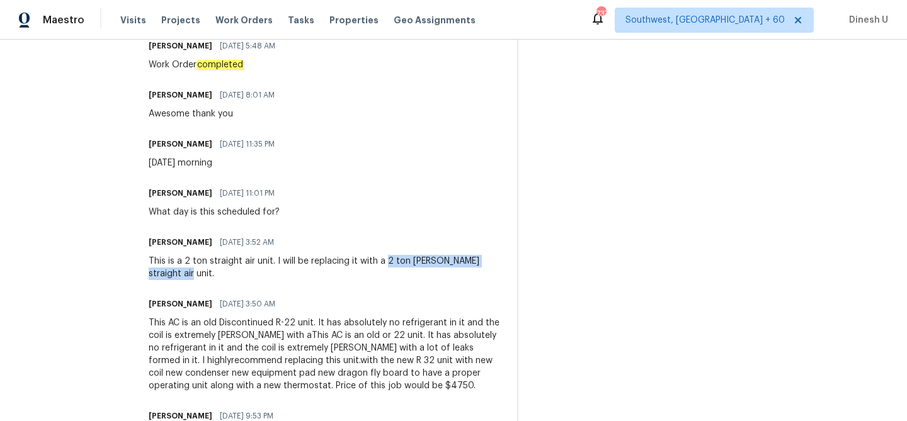
drag, startPoint x: 394, startPoint y: 261, endPoint x: 290, endPoint y: 273, distance: 105.2
click at [290, 273] on div "This is a 2 ton straight air unit. I will be replacing it with a 2 ton Goodman …" at bounding box center [325, 267] width 353 height 25
copy div "2 ton Goodman straight air unit."
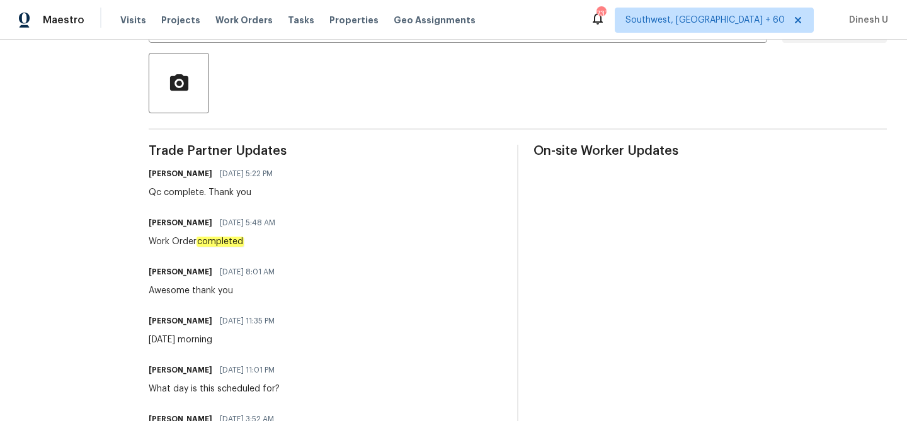
scroll to position [0, 0]
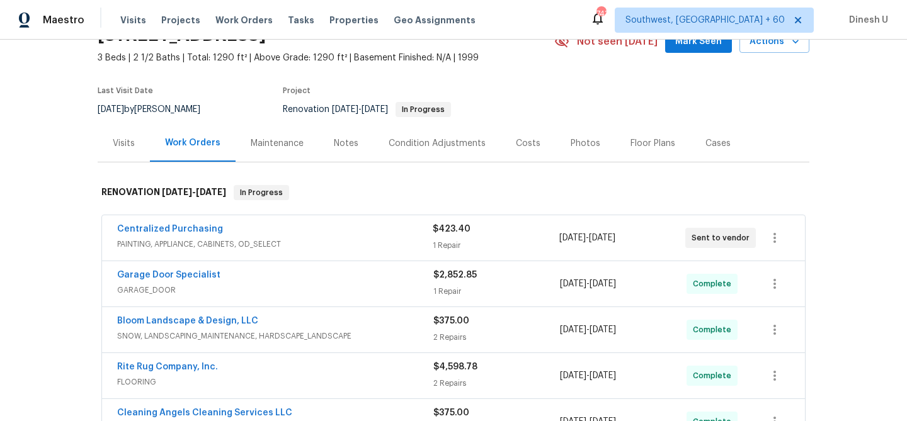
scroll to position [99, 0]
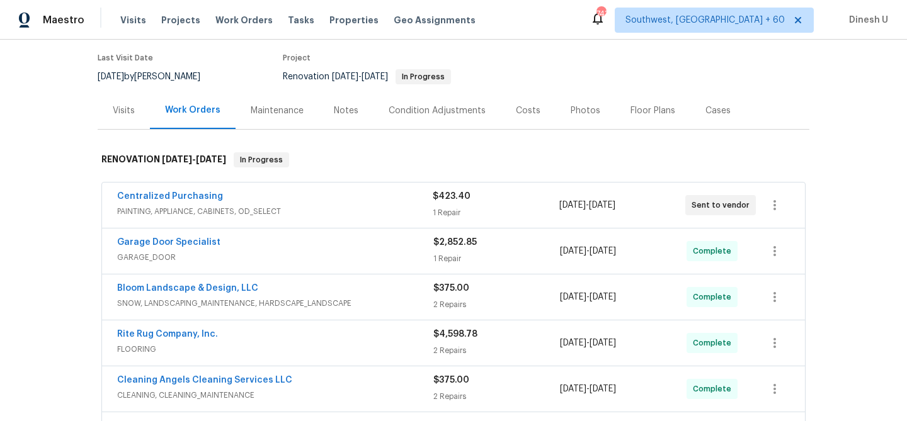
click at [441, 205] on div "$423.40 1 Repair" at bounding box center [496, 205] width 126 height 30
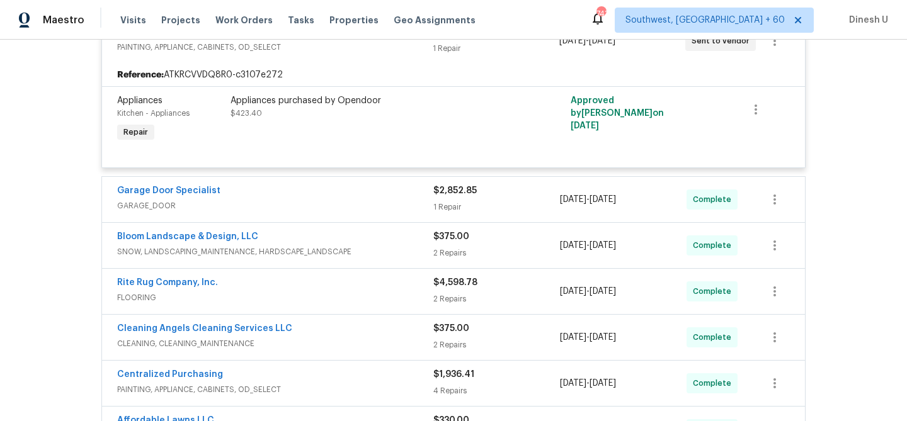
scroll to position [329, 0]
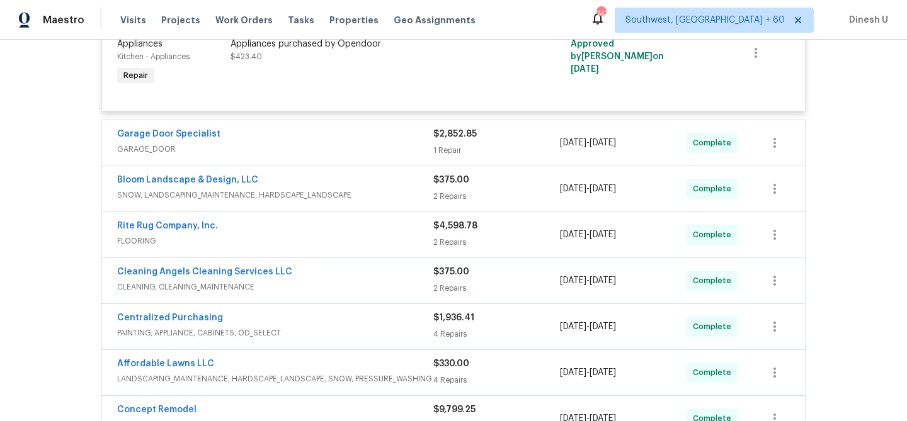
click at [434, 161] on div "Garage Door Specialist GARAGE_DOOR $2,852.85 1 Repair 9/11/2025 - 9/19/2025 Com…" at bounding box center [453, 142] width 703 height 45
click at [441, 145] on div "1 Repair" at bounding box center [496, 150] width 127 height 13
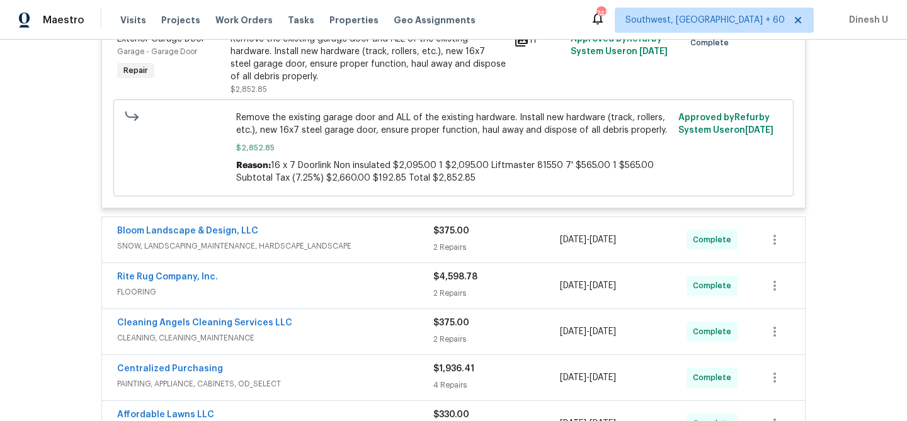
scroll to position [552, 0]
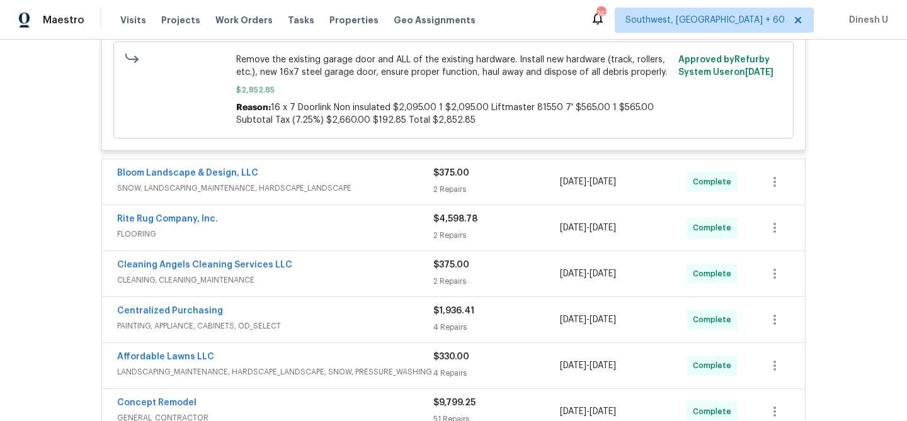
click at [437, 184] on div "2 Repairs" at bounding box center [496, 189] width 127 height 13
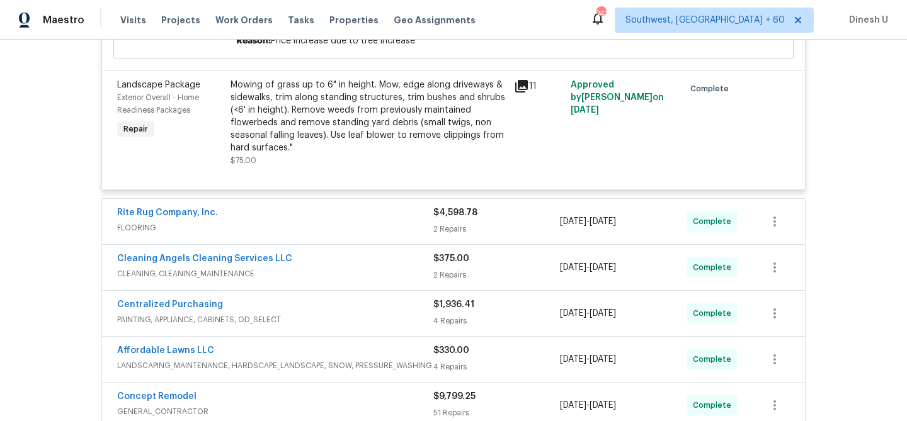
scroll to position [910, 0]
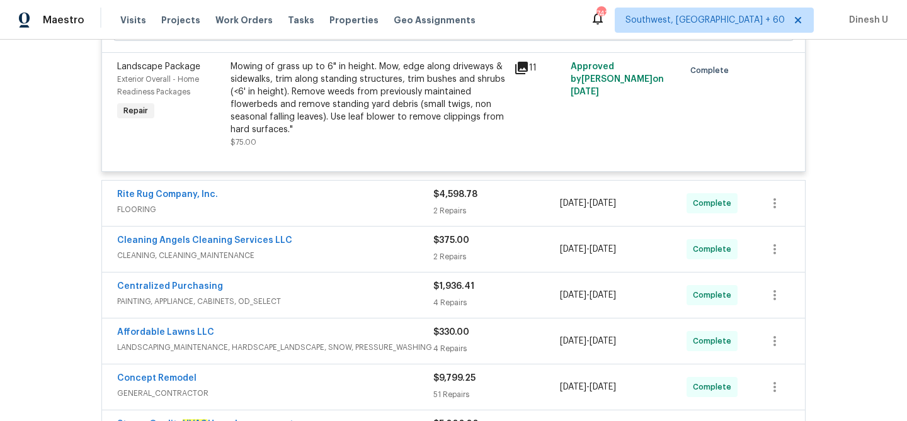
click at [450, 212] on div "2 Repairs" at bounding box center [496, 211] width 127 height 13
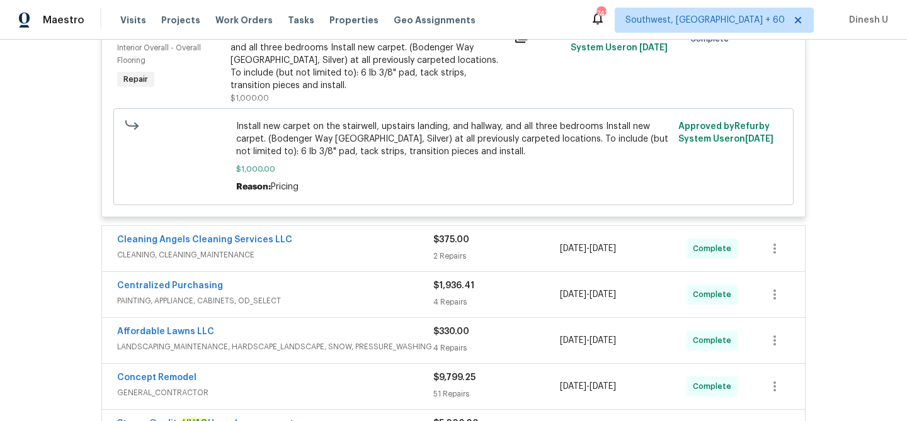
scroll to position [1498, 0]
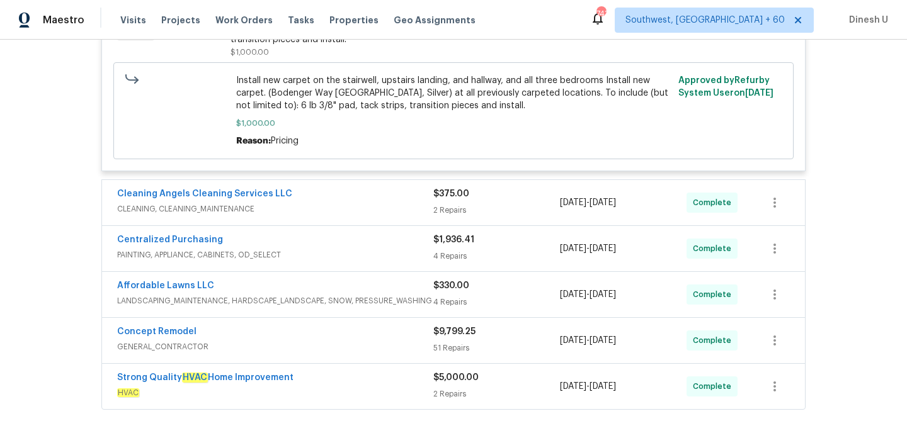
click at [451, 188] on div "$375.00 2 Repairs" at bounding box center [496, 203] width 127 height 30
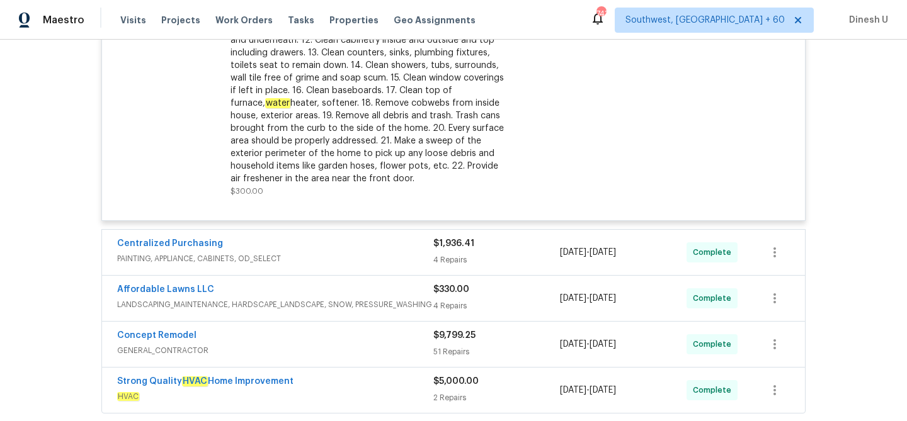
scroll to position [1965, 0]
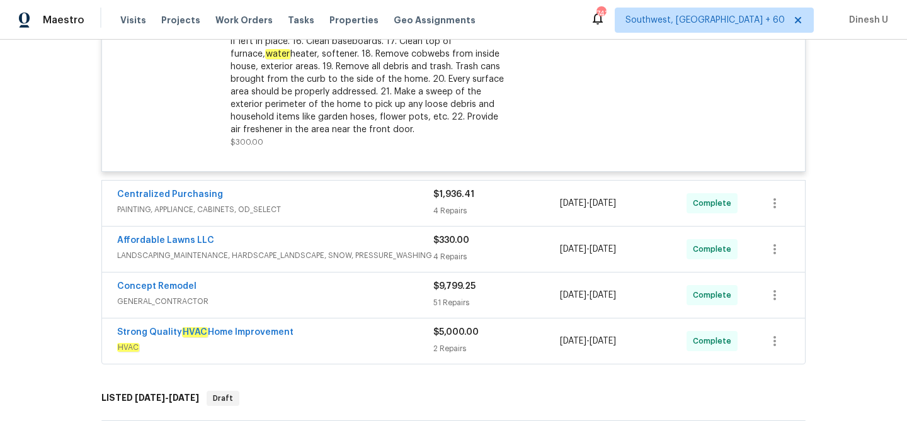
click at [438, 205] on div "4 Repairs" at bounding box center [496, 211] width 127 height 13
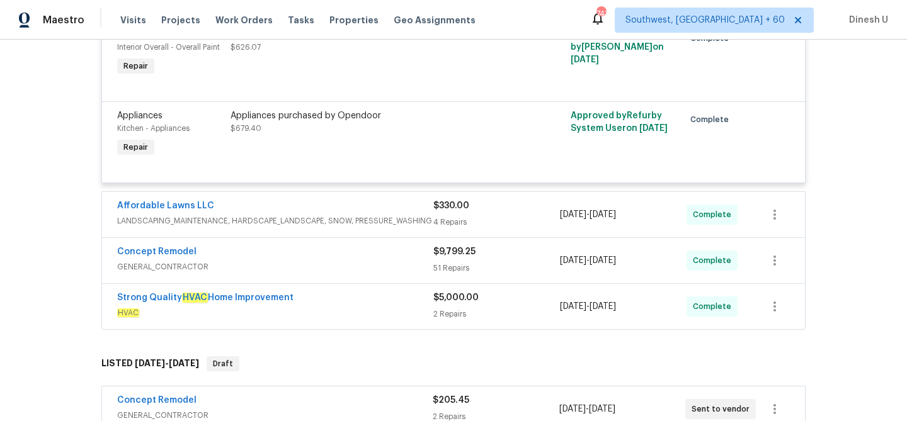
scroll to position [2379, 0]
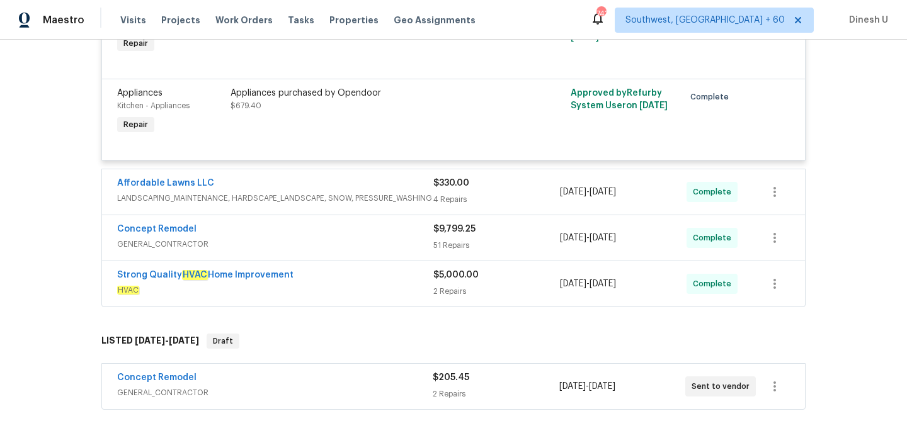
click at [433, 179] on span "$330.00" at bounding box center [451, 183] width 36 height 9
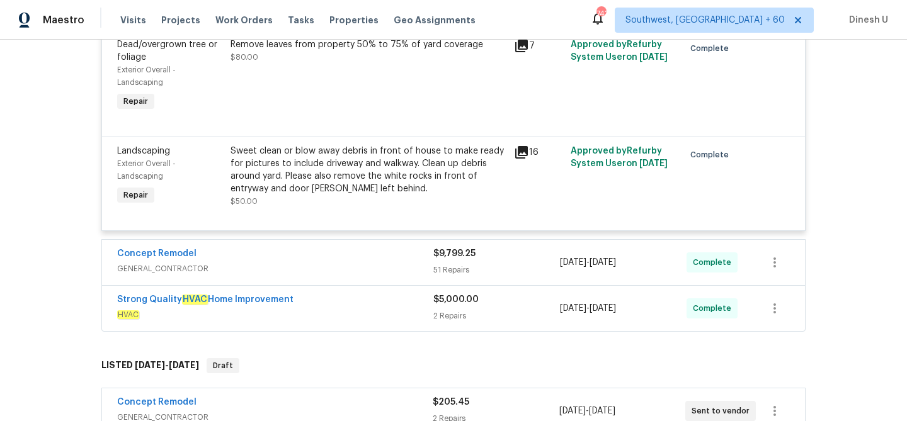
scroll to position [2761, 0]
click at [442, 248] on div "$9,799.25" at bounding box center [496, 254] width 127 height 13
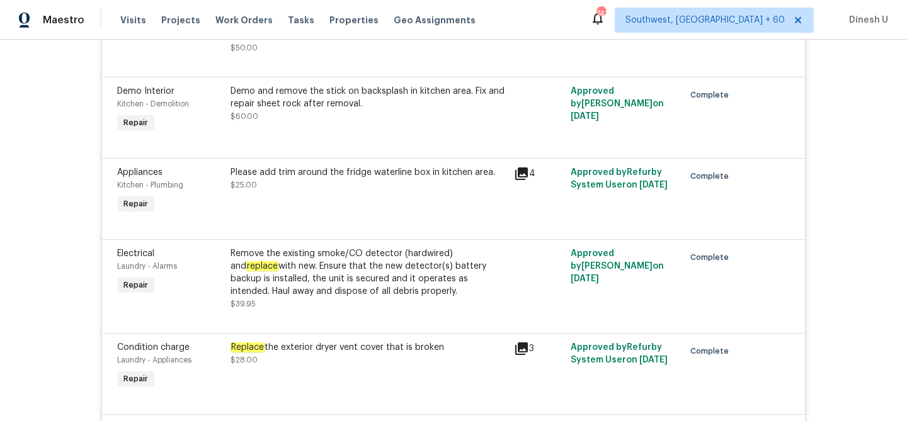
scroll to position [8369, 0]
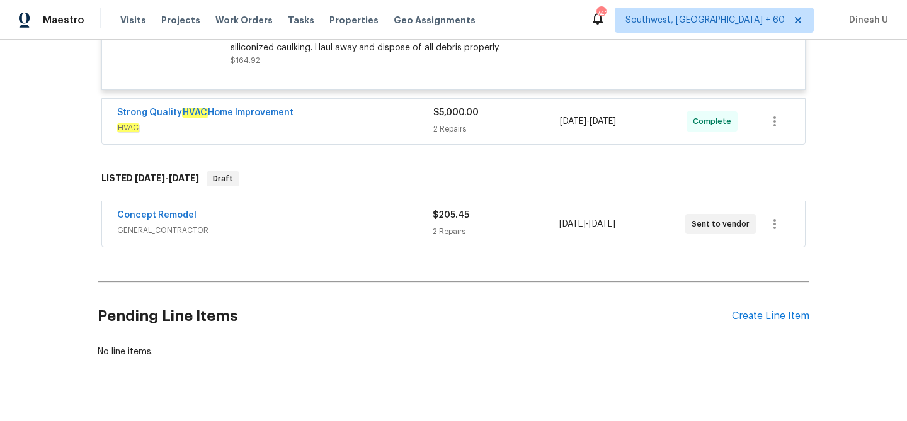
click at [445, 119] on div "Strong Quality HVAC Home Improvement HVAC $5,000.00 2 Repairs 9/10/2025 - 9/19/…" at bounding box center [453, 121] width 703 height 45
click at [439, 123] on div "2 Repairs" at bounding box center [496, 129] width 127 height 13
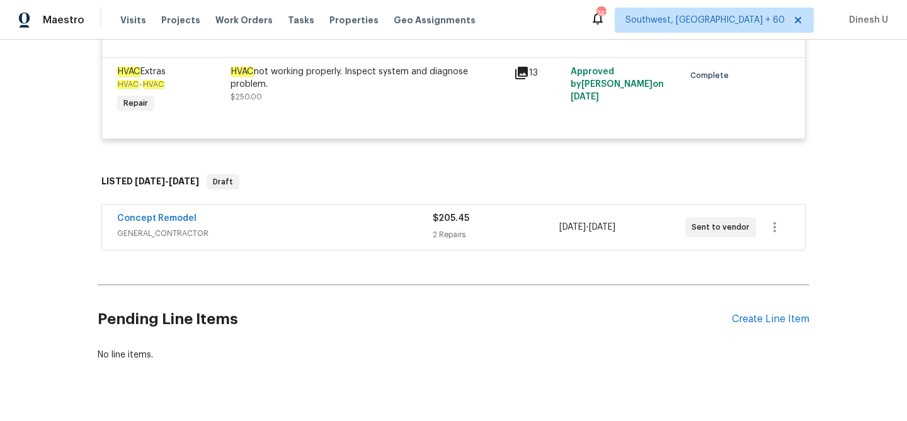
scroll to position [8627, 0]
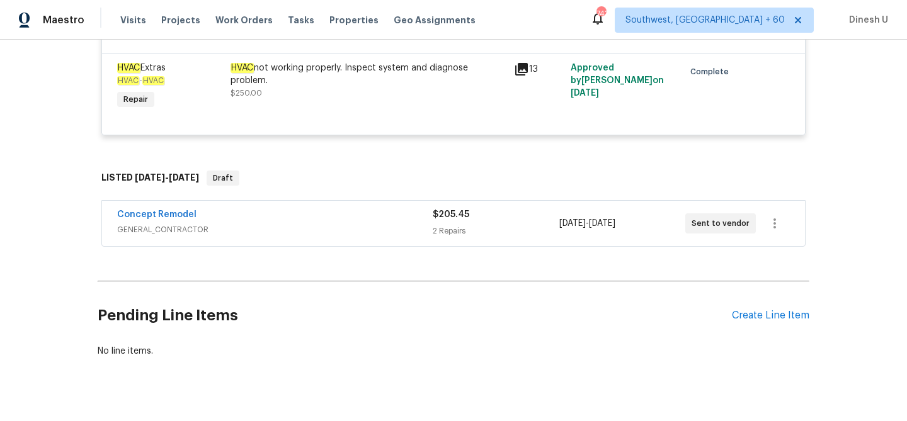
click at [434, 225] on div "2 Repairs" at bounding box center [496, 231] width 126 height 13
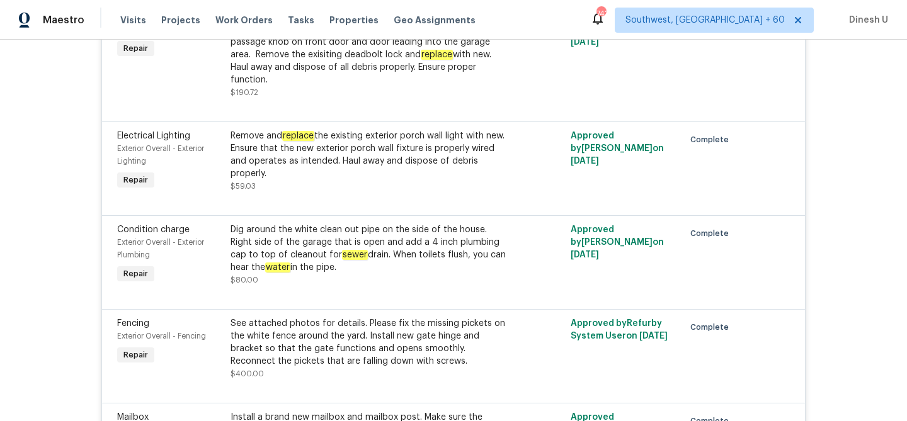
scroll to position [7775, 0]
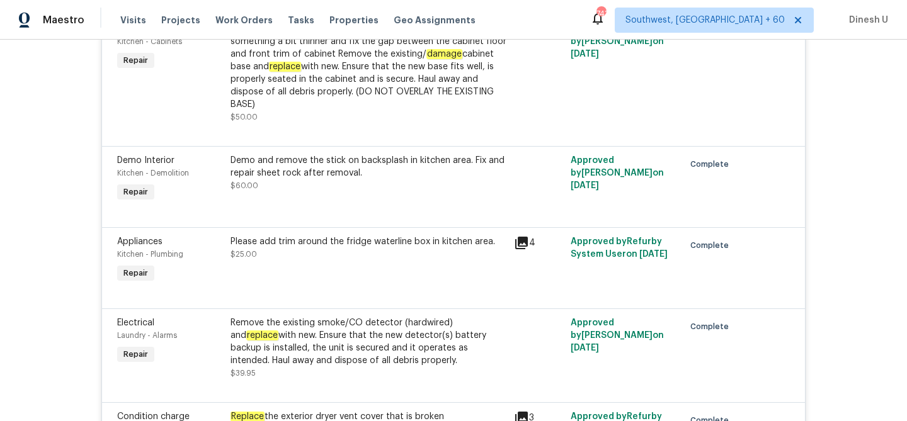
click at [519, 237] on icon at bounding box center [521, 243] width 13 height 13
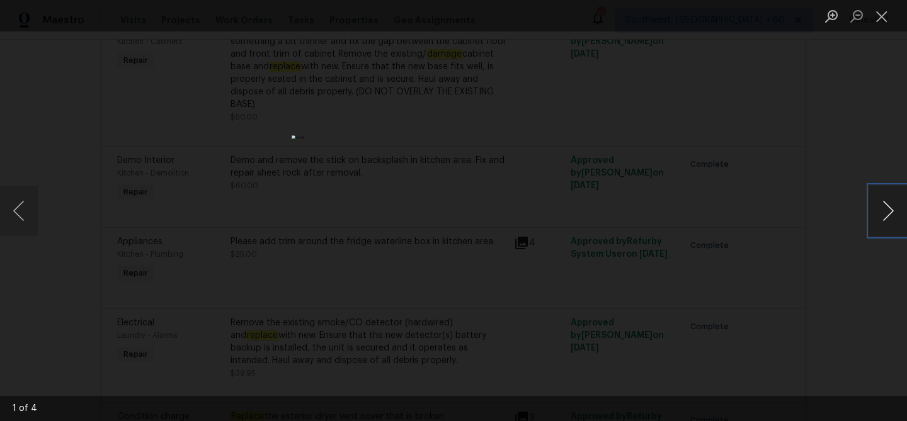
click at [890, 206] on button "Next image" at bounding box center [888, 211] width 38 height 50
click at [881, 15] on button "Close lightbox" at bounding box center [881, 16] width 25 height 22
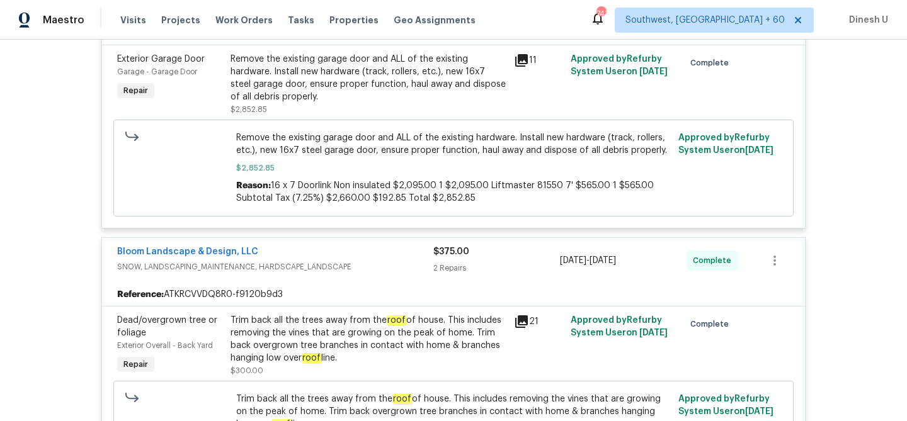
scroll to position [0, 0]
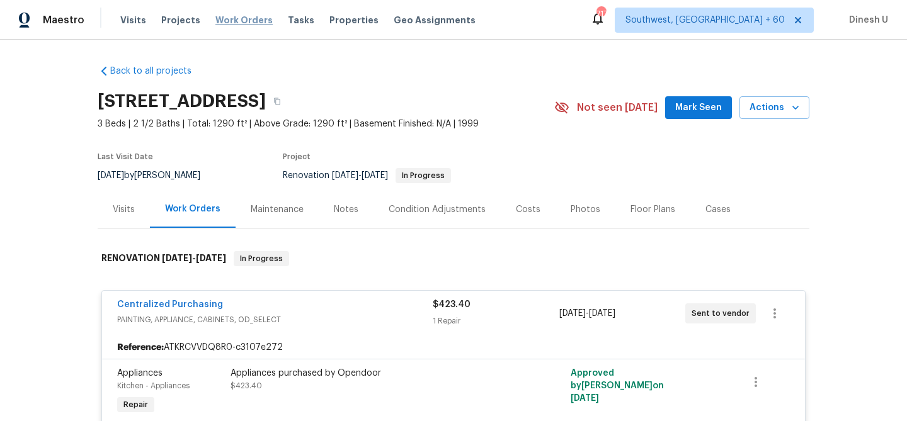
click at [216, 16] on span "Work Orders" at bounding box center [243, 20] width 57 height 13
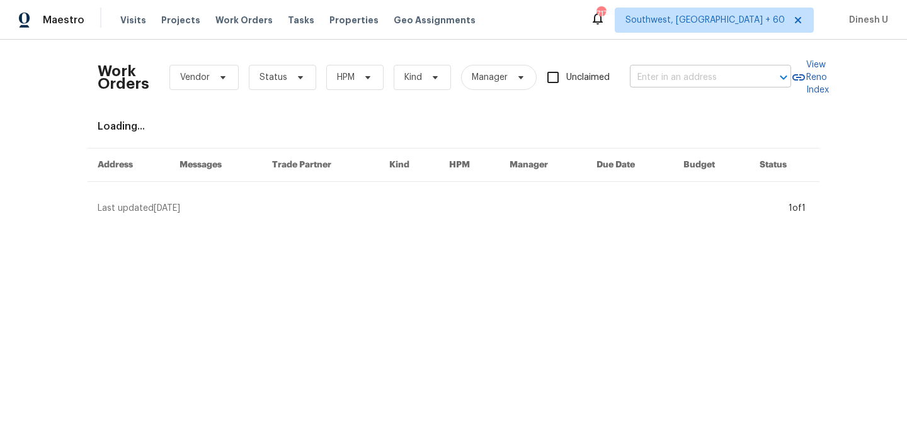
click at [646, 77] on input "text" at bounding box center [693, 78] width 126 height 20
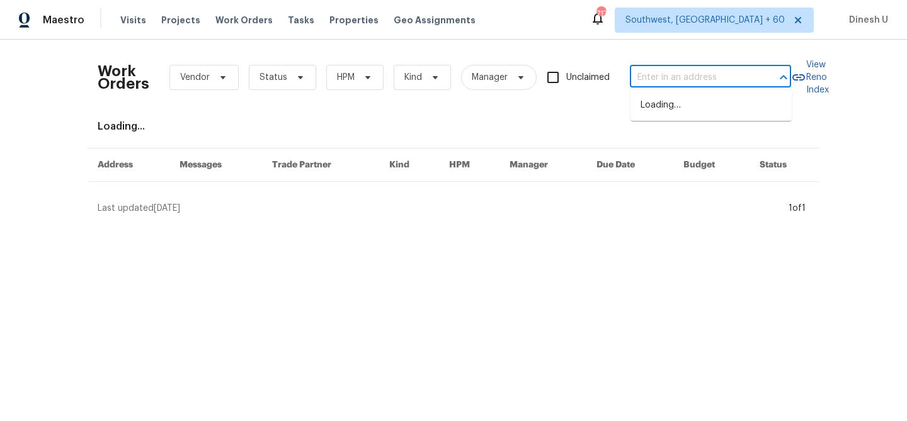
paste input "4820 Landover Arbor Pl, Raleigh, NC 27616"
type input "4820 Landover Arbor Pl, Raleigh, NC 27616"
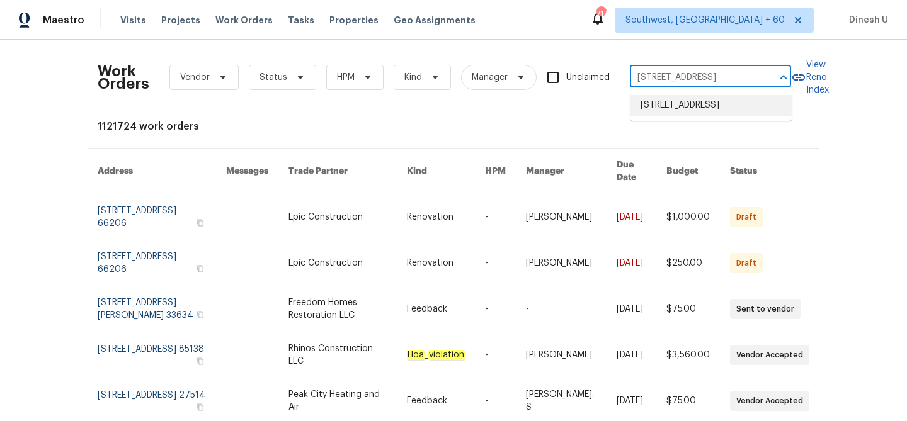
click at [654, 105] on li "4820 Landover Arbor Pl, Raleigh, NC 27616" at bounding box center [710, 105] width 161 height 21
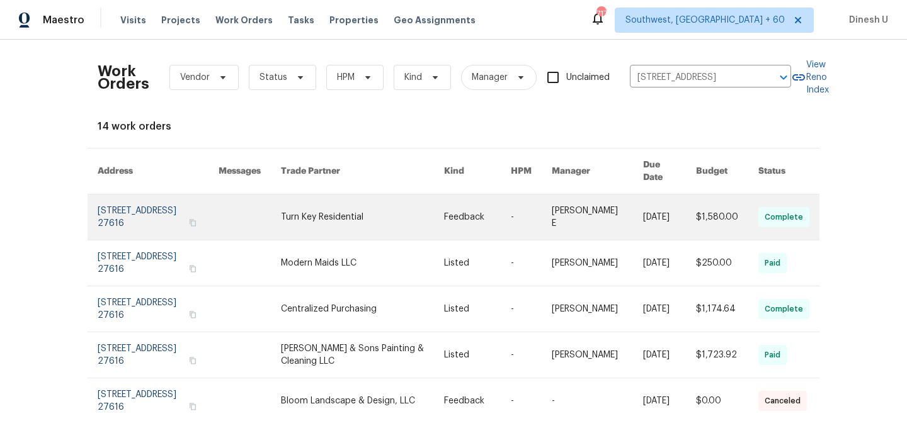
click at [108, 201] on link at bounding box center [158, 217] width 121 height 45
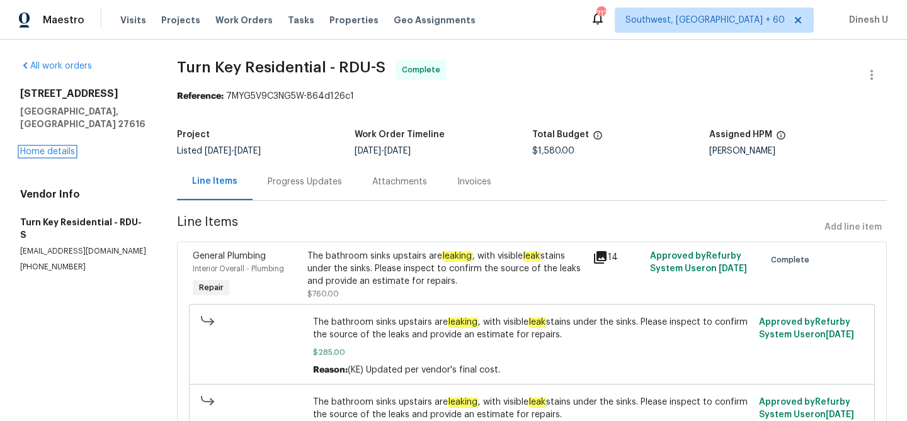
click at [48, 147] on link "Home details" at bounding box center [47, 151] width 55 height 9
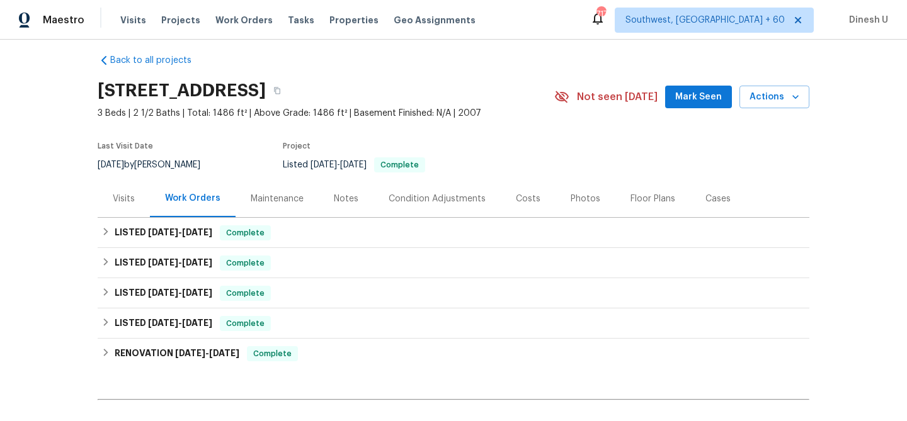
scroll to position [140, 0]
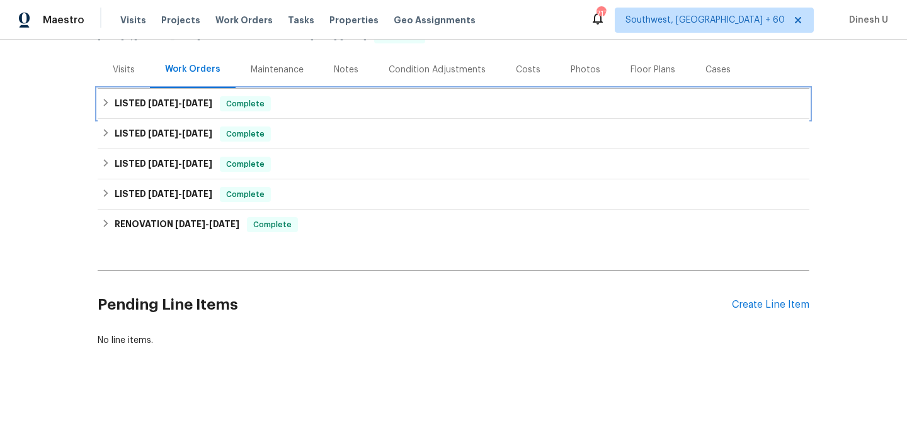
click at [167, 106] on span "8/15/25" at bounding box center [163, 103] width 30 height 9
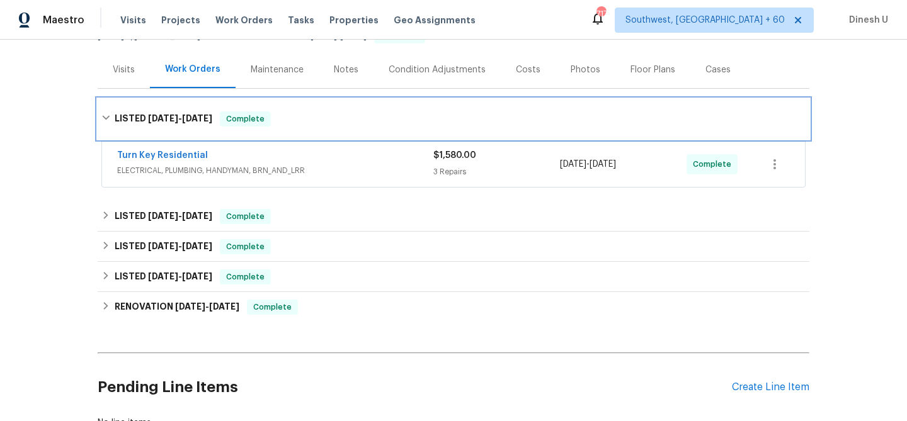
scroll to position [108, 0]
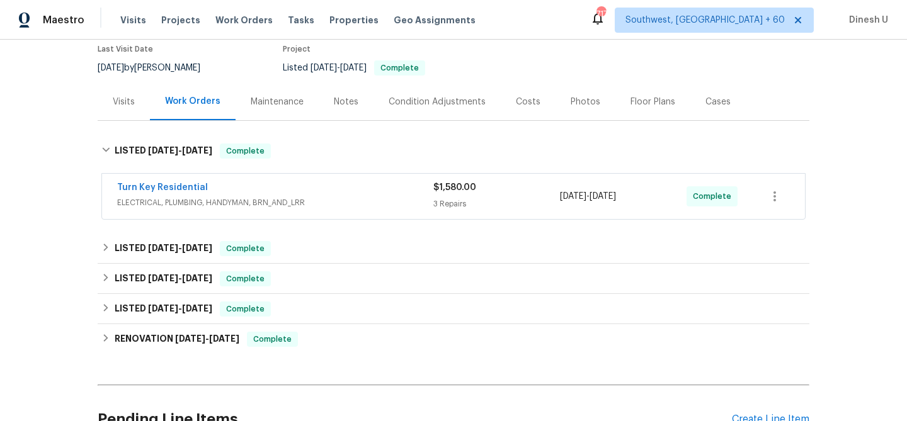
click at [448, 194] on div "$1,580.00 3 Repairs" at bounding box center [496, 196] width 127 height 30
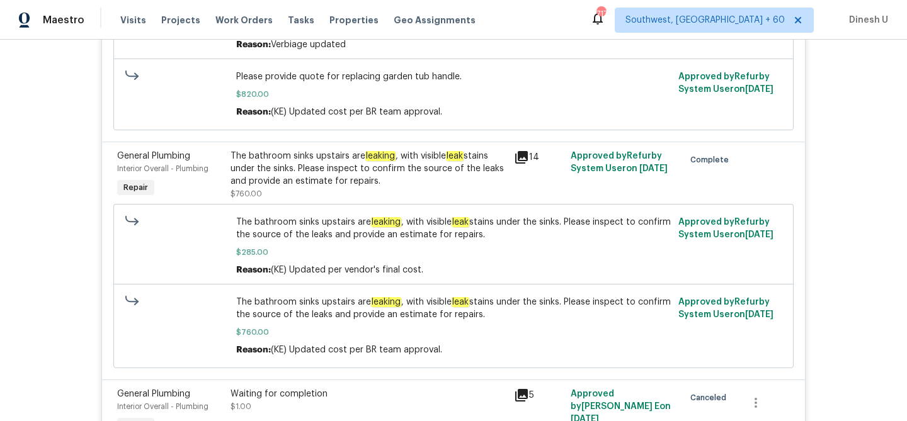
scroll to position [424, 0]
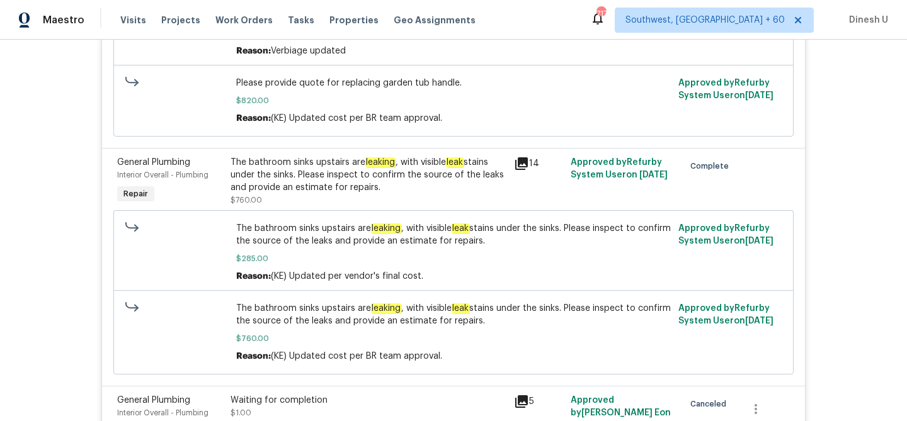
click at [518, 166] on icon at bounding box center [521, 163] width 13 height 13
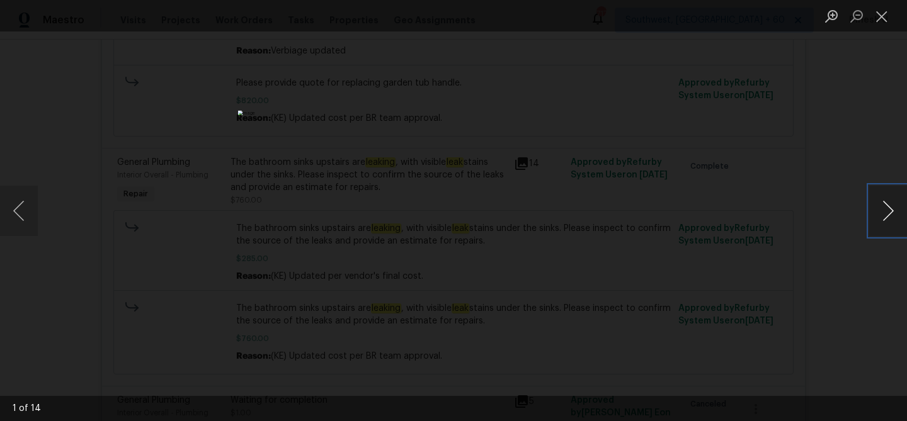
click at [889, 207] on button "Next image" at bounding box center [888, 211] width 38 height 50
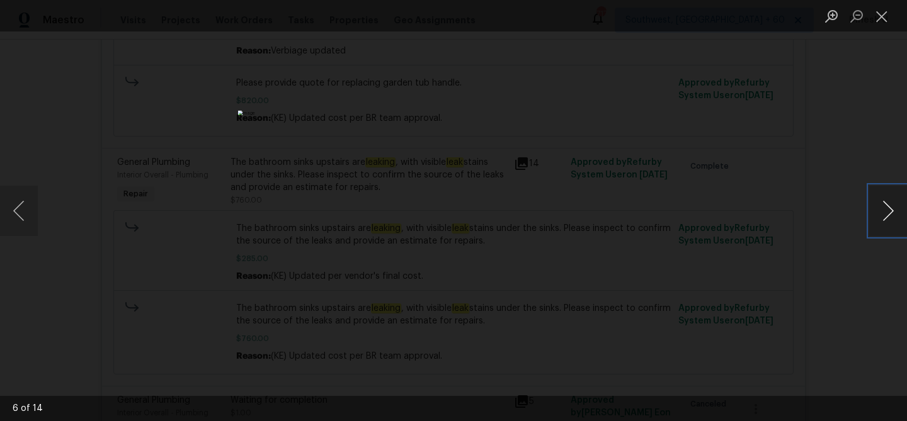
click at [889, 207] on button "Next image" at bounding box center [888, 211] width 38 height 50
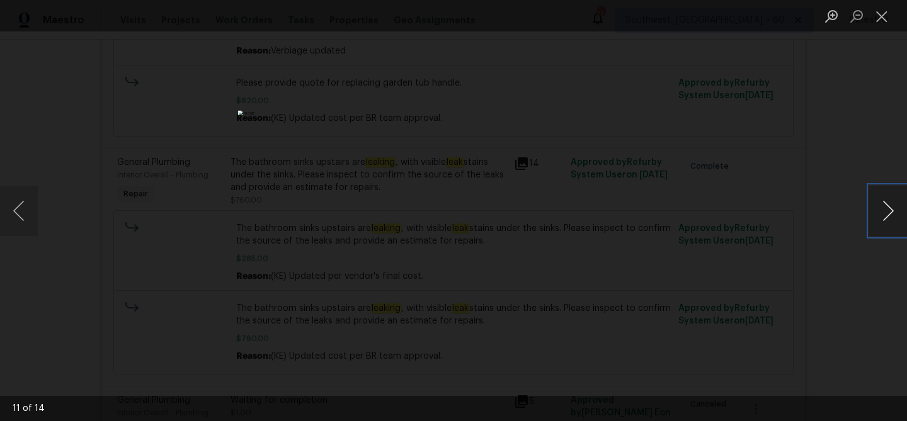
click at [889, 207] on button "Next image" at bounding box center [888, 211] width 38 height 50
click at [892, 8] on button "Close lightbox" at bounding box center [881, 16] width 25 height 22
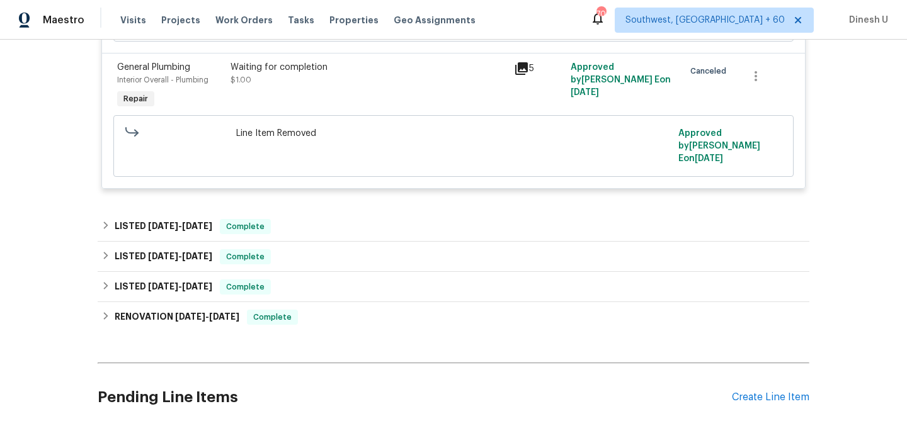
scroll to position [769, 0]
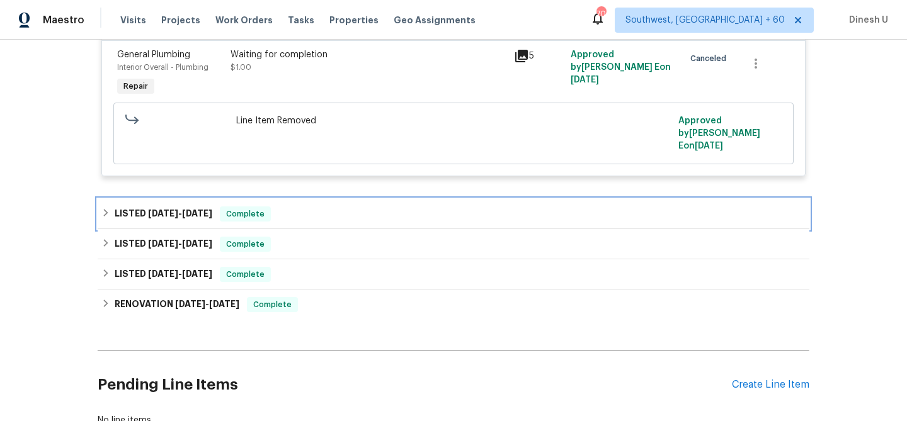
click at [185, 209] on span "7/23/25 - 7/25/25" at bounding box center [180, 213] width 64 height 9
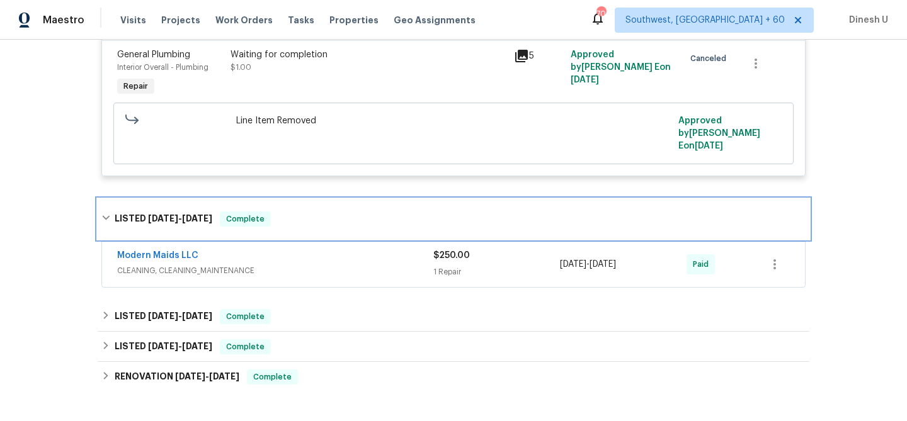
scroll to position [868, 0]
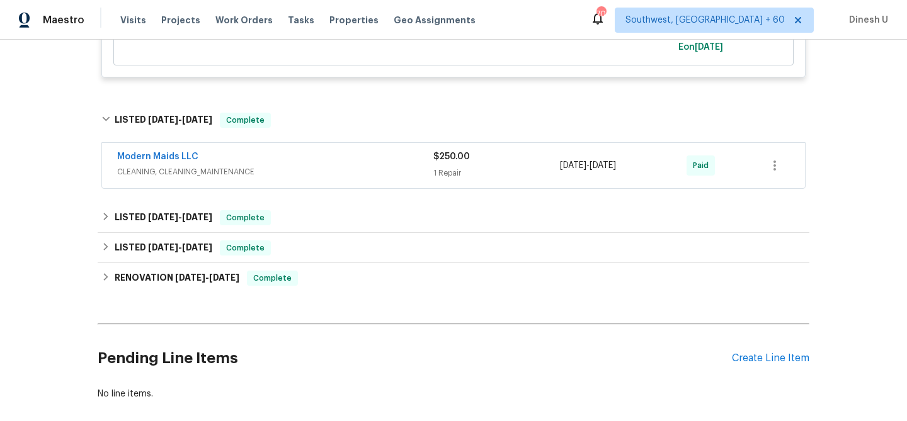
click at [451, 167] on div "1 Repair" at bounding box center [496, 173] width 127 height 13
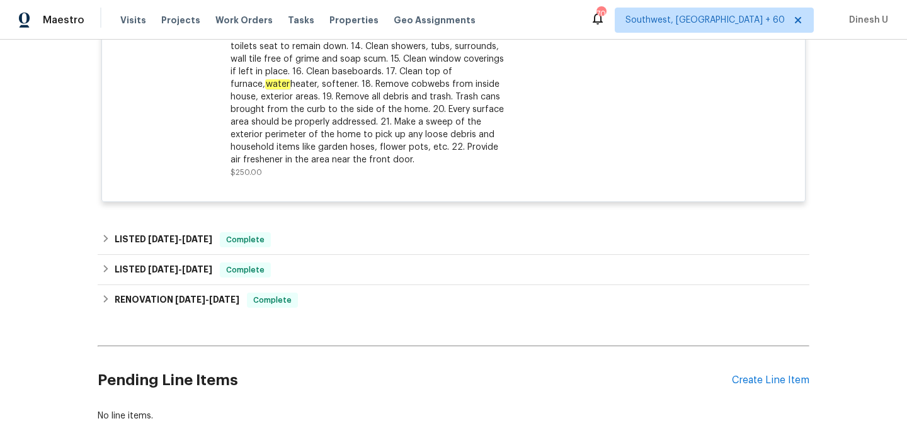
scroll to position [1219, 0]
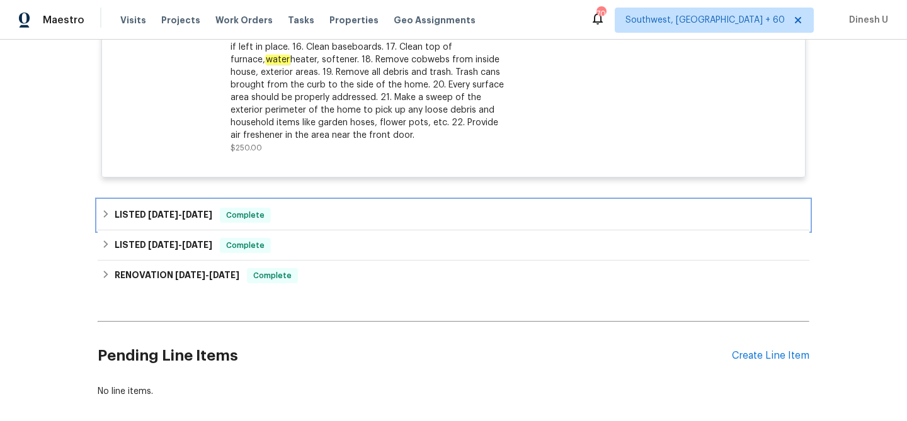
click at [170, 210] on span "4/27/25" at bounding box center [163, 214] width 30 height 9
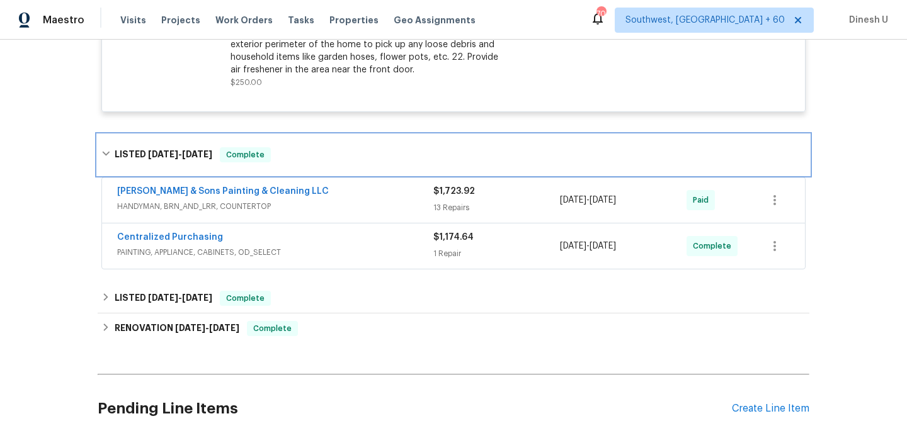
scroll to position [1299, 0]
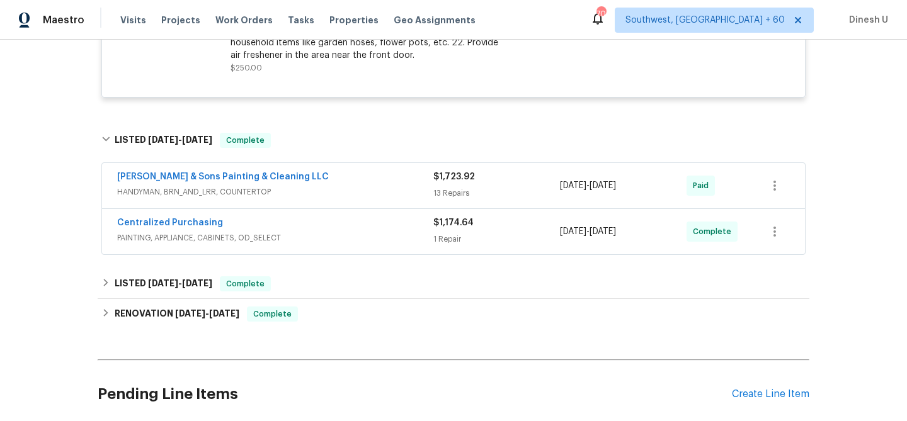
click at [455, 187] on div "13 Repairs" at bounding box center [496, 193] width 127 height 13
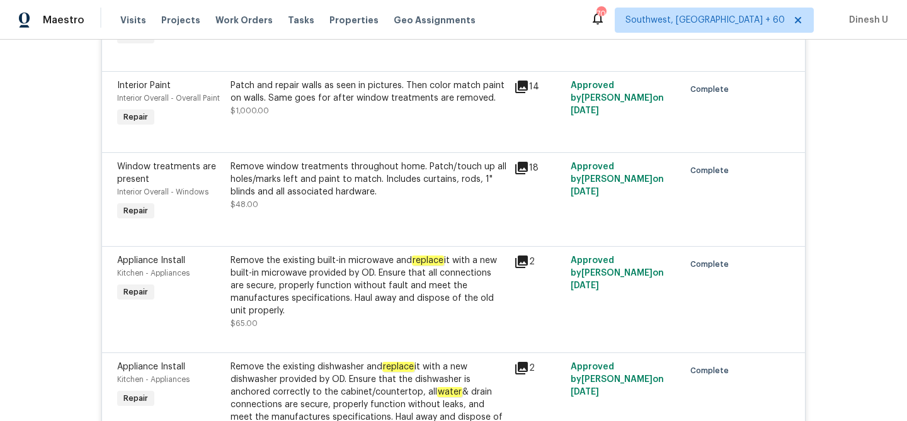
scroll to position [2231, 0]
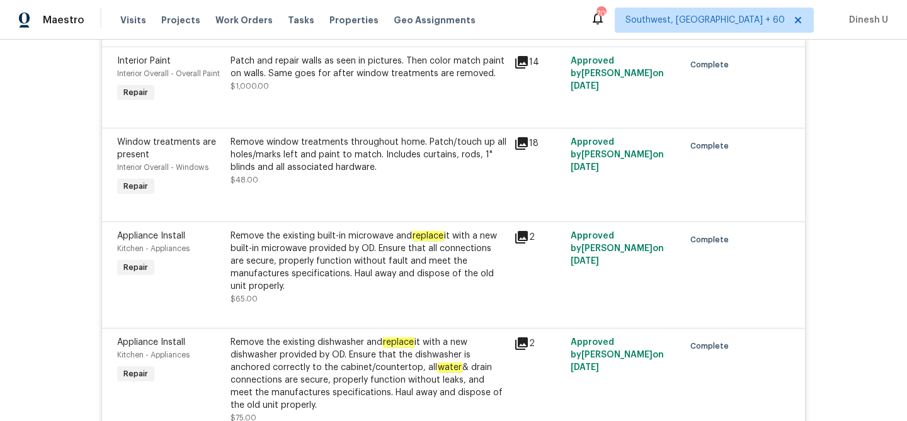
click at [383, 151] on div "Remove window treatments throughout home. Patch/touch up all holes/marks left a…" at bounding box center [368, 155] width 276 height 38
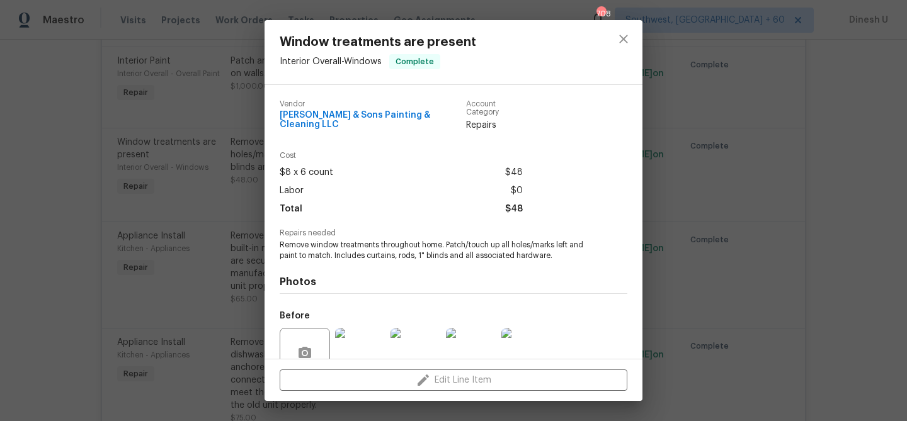
click at [240, 117] on div "Window treatments are present Interior Overall - Windows Complete Vendor Hodge …" at bounding box center [453, 210] width 907 height 421
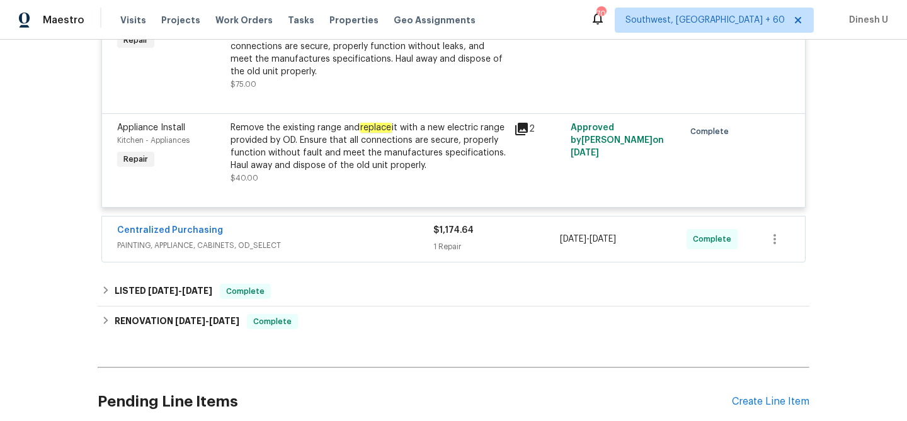
scroll to position [2635, 0]
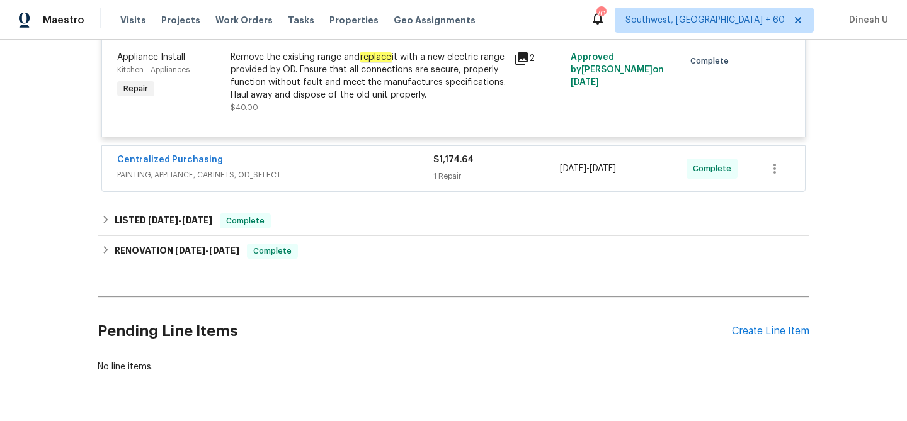
click at [460, 161] on div "$1,174.64 1 Repair" at bounding box center [496, 169] width 127 height 30
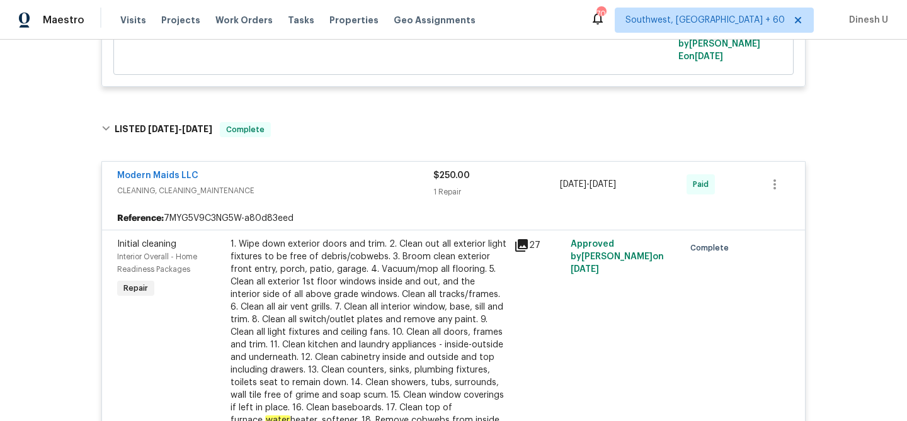
scroll to position [973, 0]
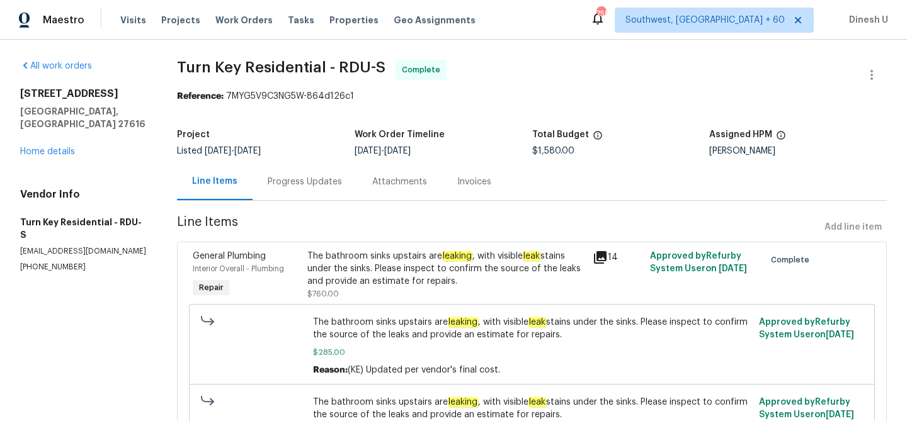
click at [301, 182] on div "Progress Updates" at bounding box center [305, 182] width 74 height 13
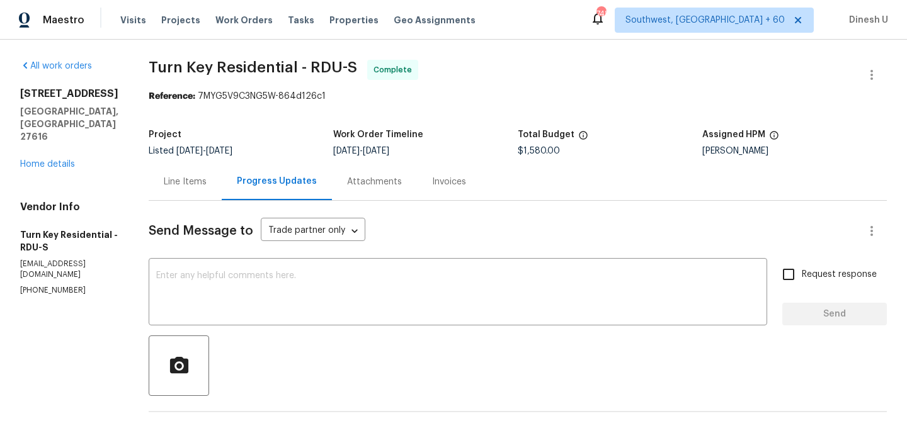
click at [206, 177] on div "Line Items" at bounding box center [185, 182] width 43 height 13
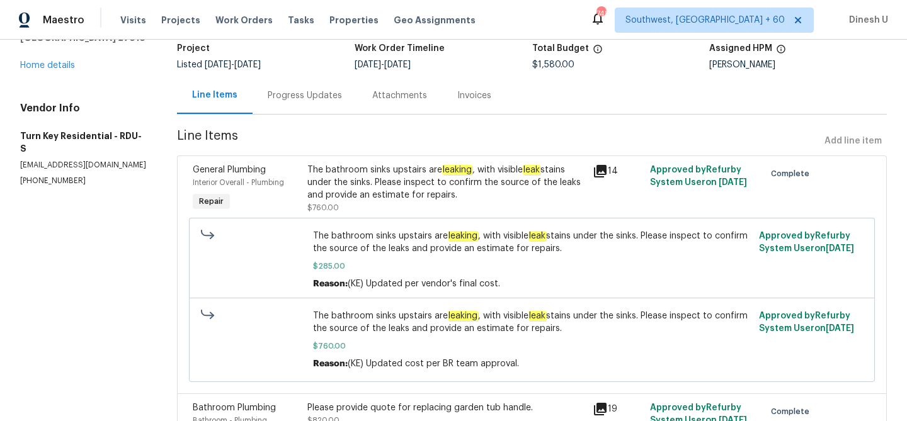
scroll to position [60, 0]
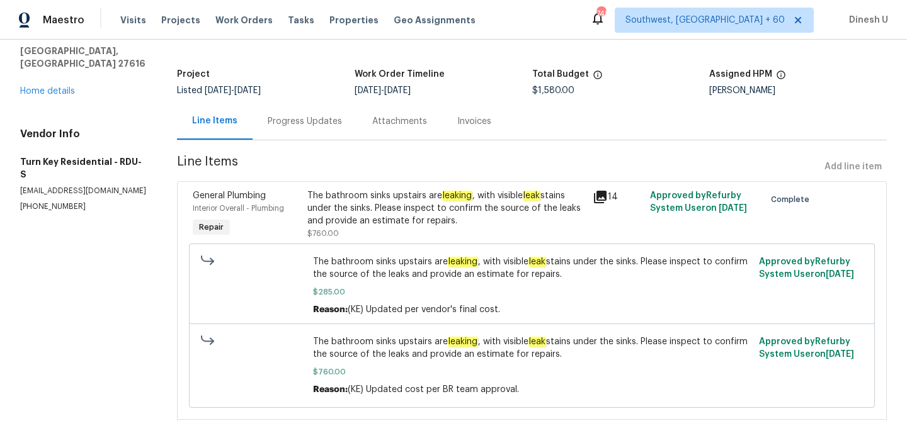
click at [606, 196] on icon at bounding box center [600, 197] width 13 height 13
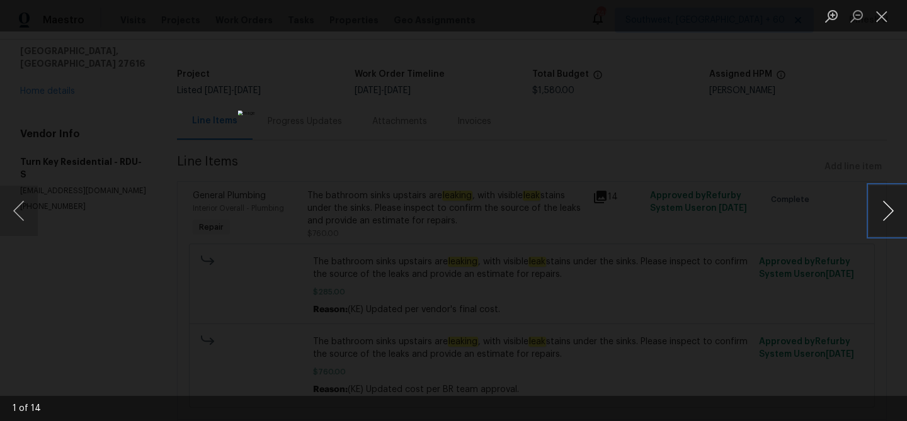
click at [888, 206] on button "Next image" at bounding box center [888, 211] width 38 height 50
click at [886, 206] on button "Next image" at bounding box center [888, 211] width 38 height 50
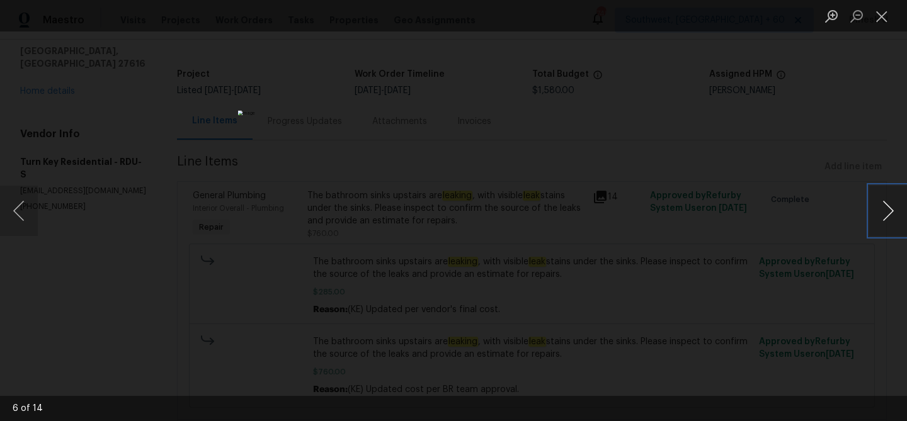
click at [886, 206] on button "Next image" at bounding box center [888, 211] width 38 height 50
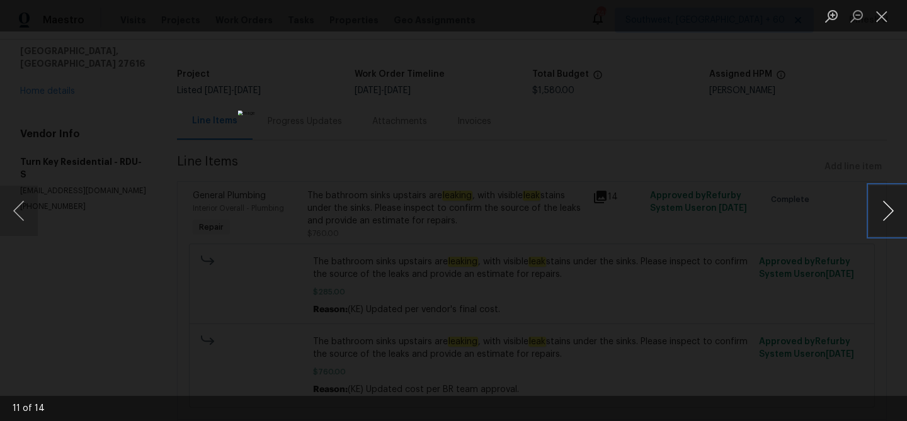
click at [886, 206] on button "Next image" at bounding box center [888, 211] width 38 height 50
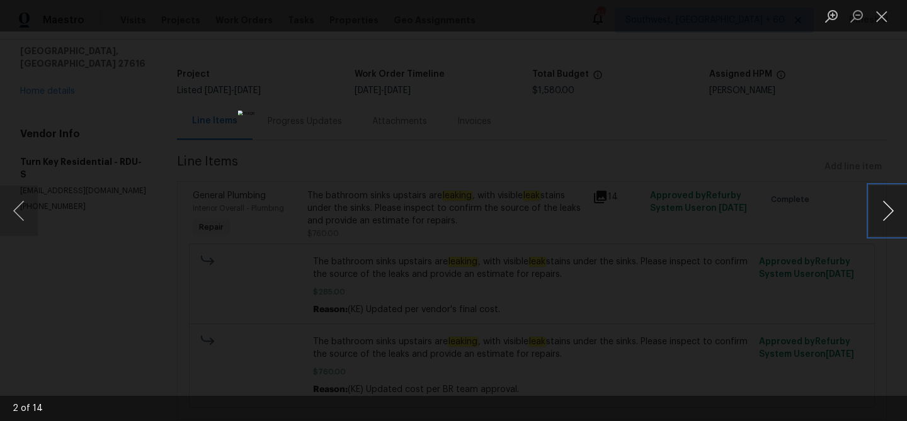
click at [886, 206] on button "Next image" at bounding box center [888, 211] width 38 height 50
click at [878, 17] on button "Close lightbox" at bounding box center [881, 16] width 25 height 22
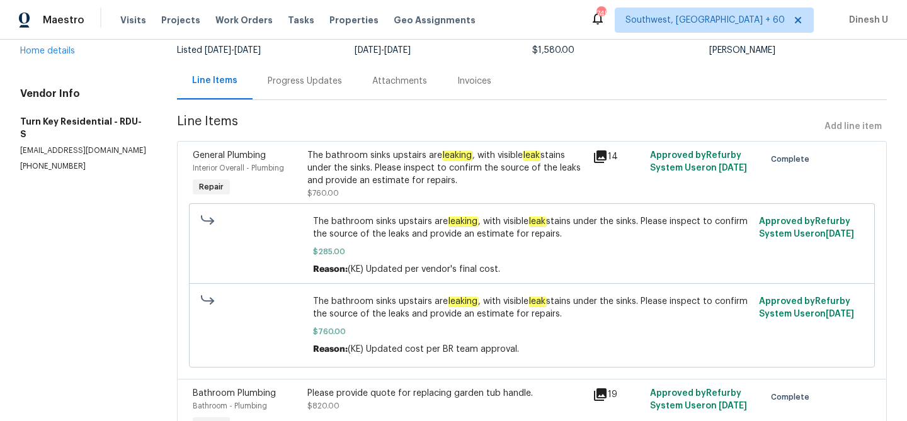
scroll to position [3, 0]
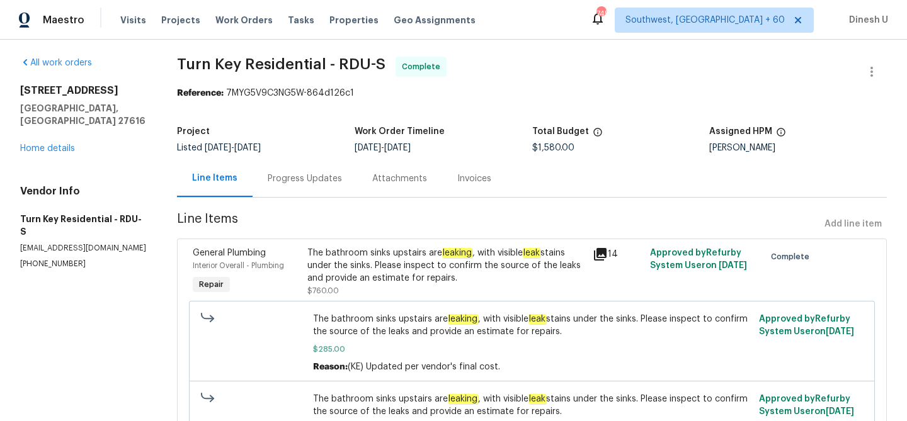
click at [310, 179] on div "Progress Updates" at bounding box center [305, 179] width 74 height 13
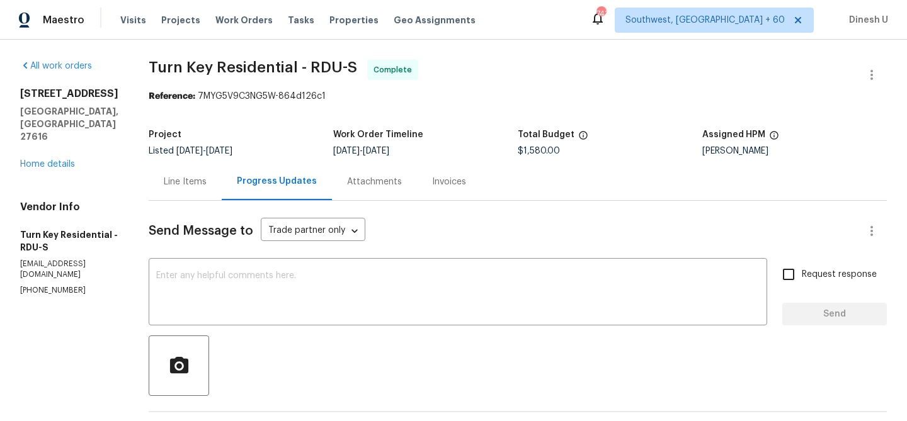
click at [214, 171] on div "Line Items" at bounding box center [185, 181] width 73 height 37
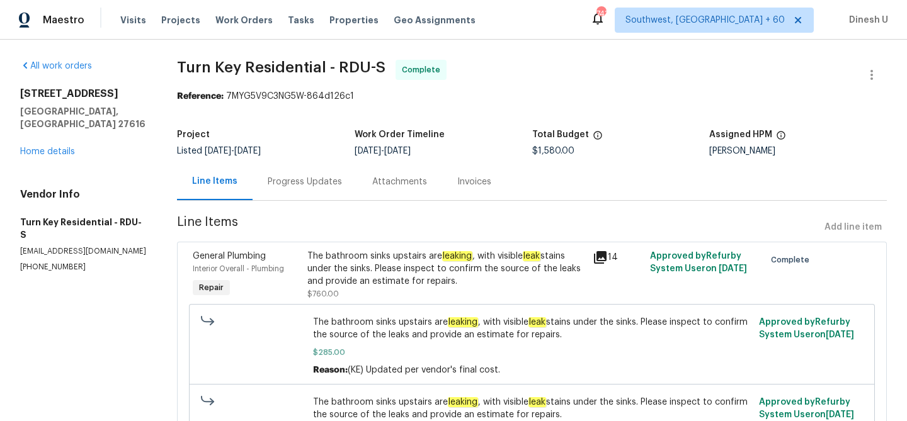
click at [608, 258] on div "14" at bounding box center [617, 257] width 50 height 15
click at [602, 258] on icon at bounding box center [599, 257] width 15 height 15
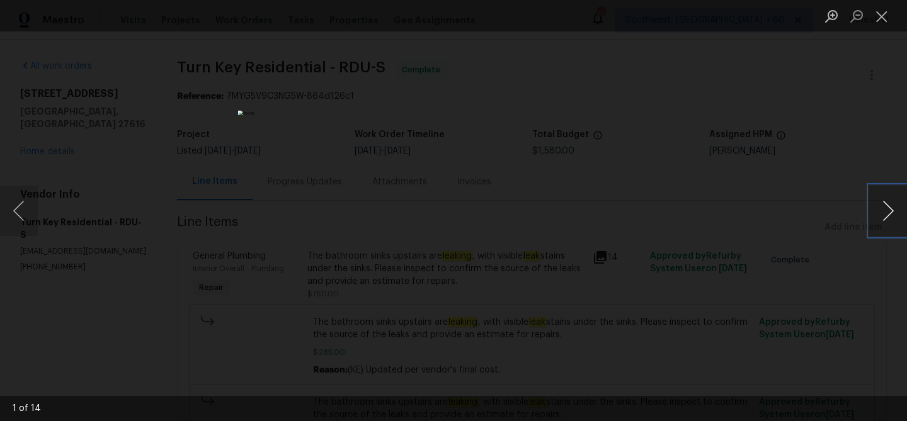
click at [891, 207] on button "Next image" at bounding box center [888, 211] width 38 height 50
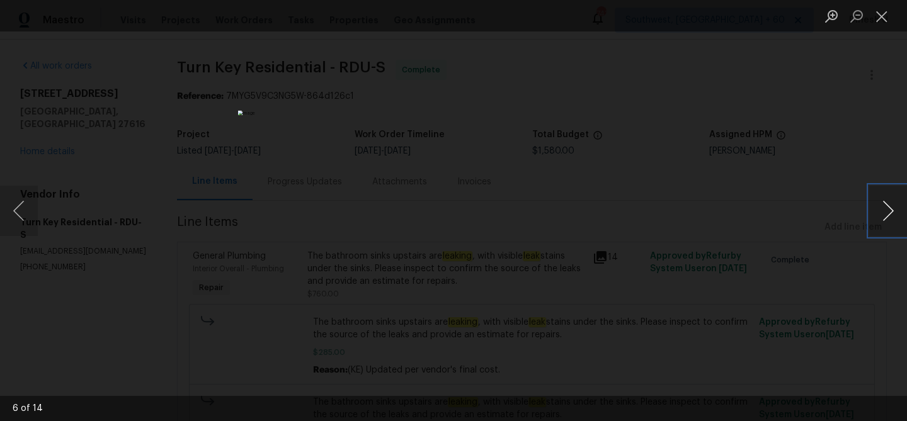
click at [891, 207] on button "Next image" at bounding box center [888, 211] width 38 height 50
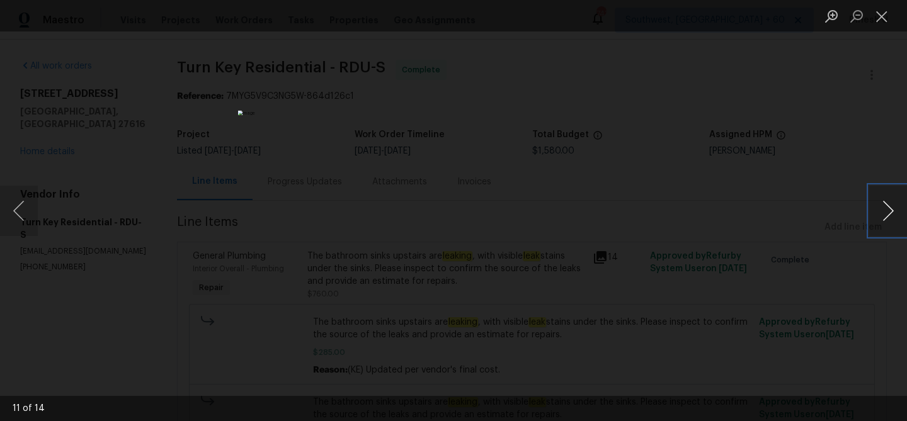
click at [891, 207] on button "Next image" at bounding box center [888, 211] width 38 height 50
click at [883, 16] on button "Close lightbox" at bounding box center [881, 16] width 25 height 22
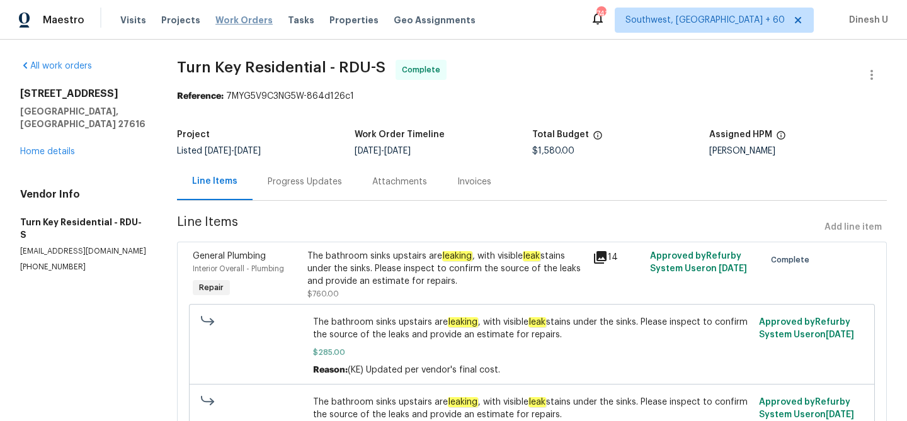
click at [240, 16] on span "Work Orders" at bounding box center [243, 20] width 57 height 13
click at [331, 190] on div "Progress Updates" at bounding box center [304, 181] width 105 height 37
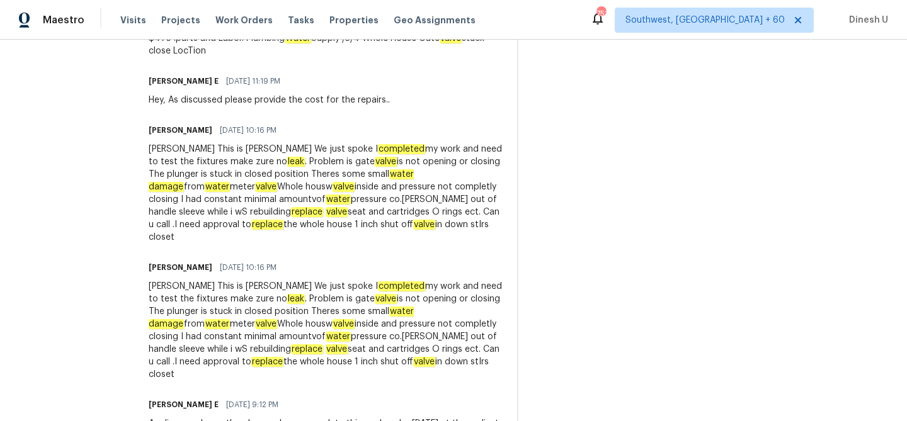
scroll to position [2061, 0]
